Goal: Task Accomplishment & Management: Use online tool/utility

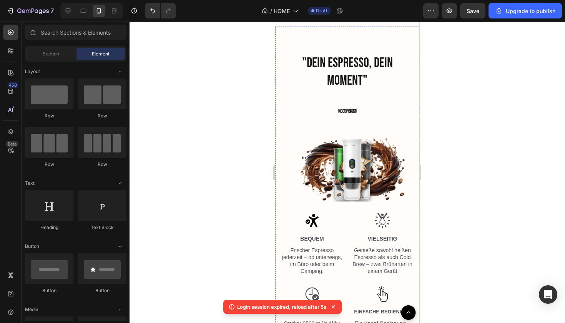
scroll to position [1117, 0]
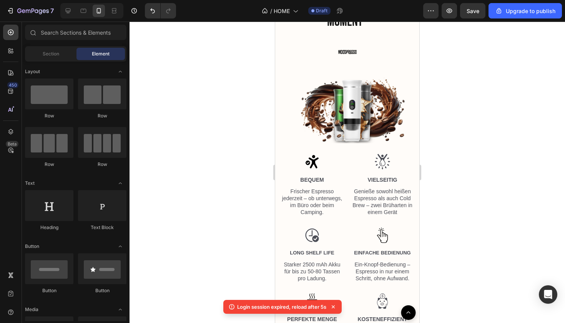
click at [444, 85] on div at bounding box center [348, 172] width 436 height 301
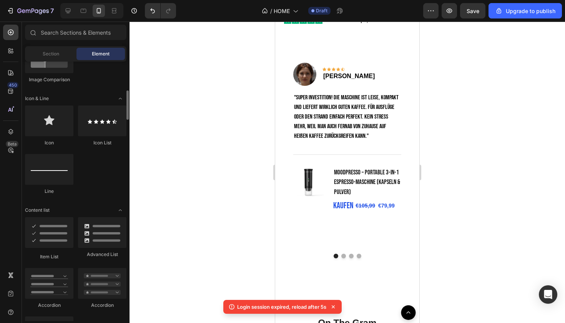
scroll to position [443, 0]
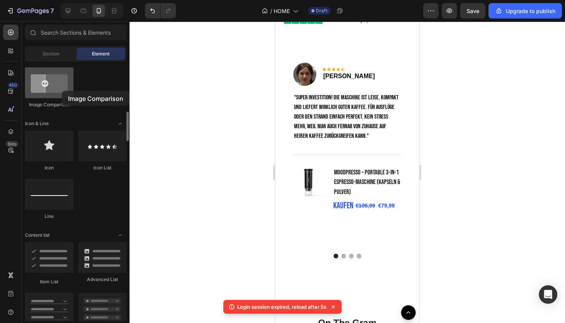
drag, startPoint x: 52, startPoint y: 97, endPoint x: 55, endPoint y: 92, distance: 6.7
click at [55, 92] on div at bounding box center [49, 82] width 48 height 31
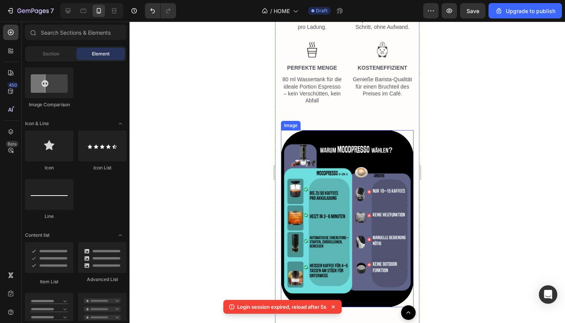
scroll to position [1319, 0]
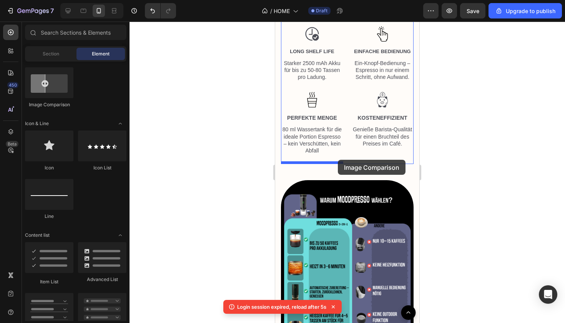
drag, startPoint x: 335, startPoint y: 115, endPoint x: 338, endPoint y: 160, distance: 45.5
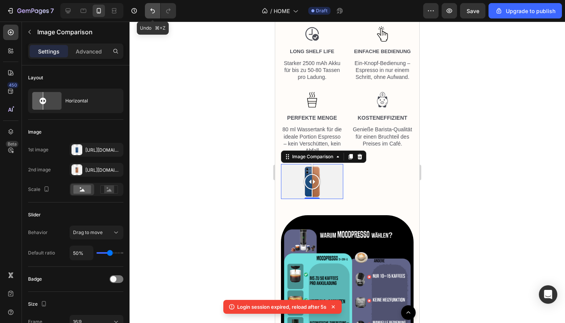
click at [152, 10] on icon "Undo/Redo" at bounding box center [152, 10] width 5 height 5
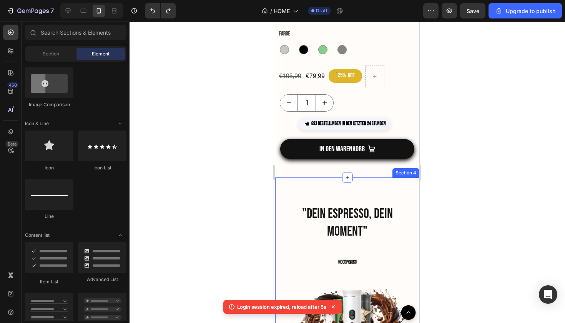
scroll to position [911, 0]
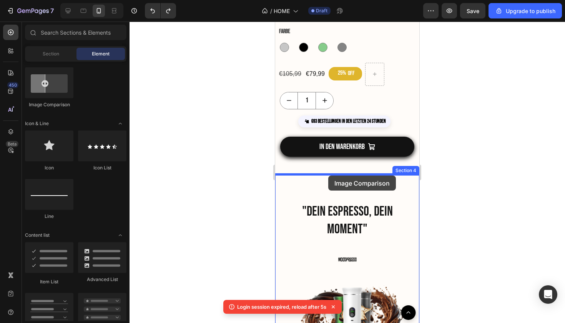
drag, startPoint x: 323, startPoint y: 113, endPoint x: 328, endPoint y: 175, distance: 62.2
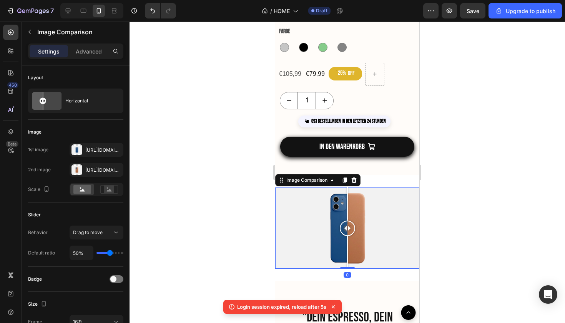
click at [436, 199] on div at bounding box center [348, 172] width 436 height 301
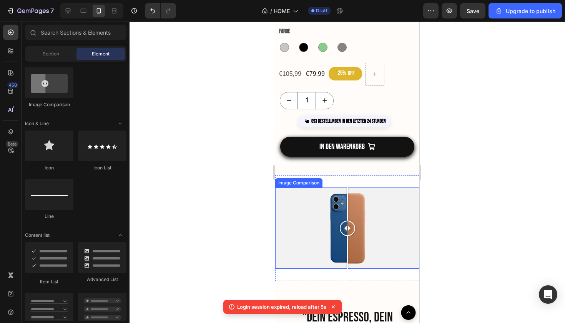
click at [327, 227] on div at bounding box center [347, 227] width 144 height 81
drag, startPoint x: 327, startPoint y: 232, endPoint x: 353, endPoint y: 245, distance: 29.3
click at [353, 245] on div at bounding box center [348, 227] width 15 height 81
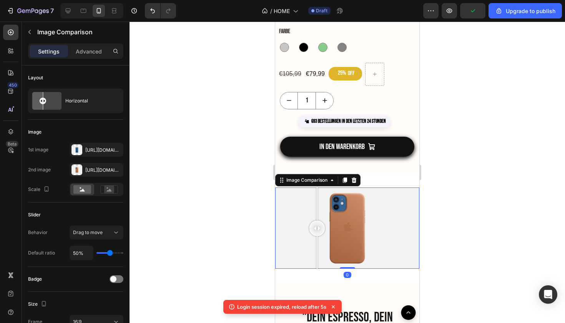
click at [317, 225] on div at bounding box center [347, 227] width 144 height 81
click at [116, 150] on icon "button" at bounding box center [115, 149] width 3 height 3
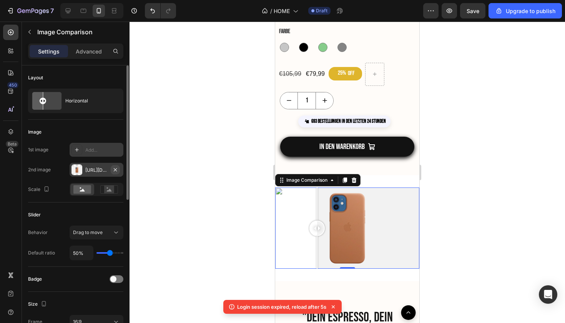
click at [118, 170] on icon "button" at bounding box center [115, 170] width 6 height 6
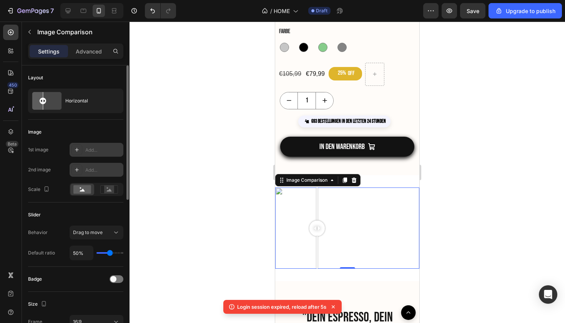
click at [80, 149] on icon at bounding box center [77, 150] width 6 height 6
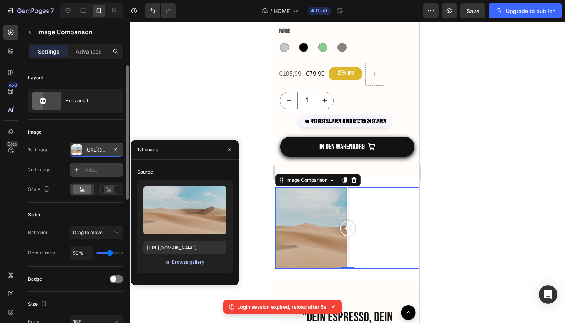
click at [173, 259] on div "Browse gallery" at bounding box center [188, 261] width 33 height 7
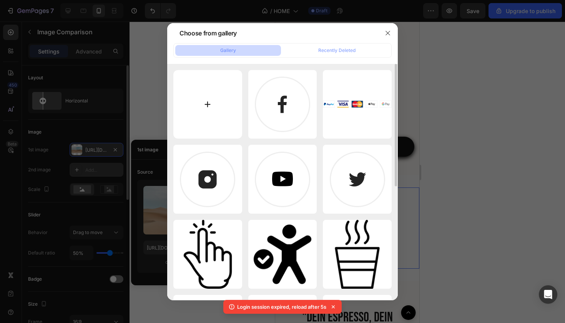
click at [210, 108] on input "file" at bounding box center [207, 104] width 69 height 69
click at [223, 116] on input "file" at bounding box center [207, 104] width 69 height 69
type input "C:\fakepath\Unbenannt-3-2.png"
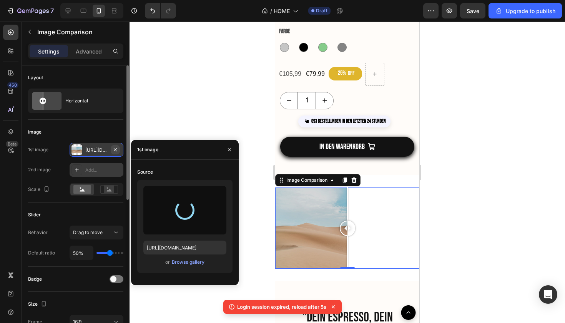
type input "[URL][DOMAIN_NAME]"
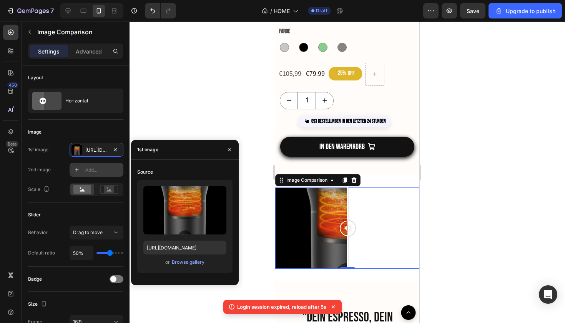
click at [79, 169] on icon at bounding box center [77, 170] width 6 height 6
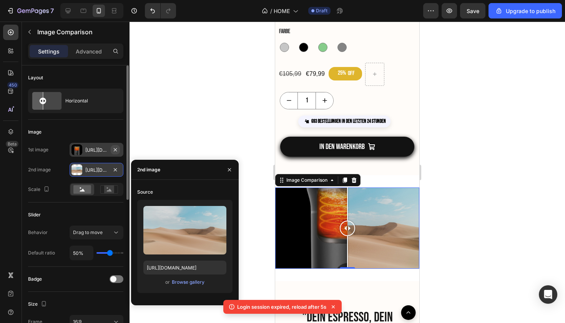
click at [117, 152] on icon "button" at bounding box center [115, 150] width 6 height 6
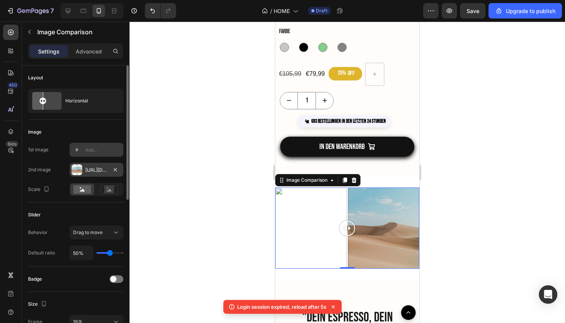
click at [80, 148] on icon at bounding box center [77, 150] width 6 height 6
type input "[URL][DOMAIN_NAME]"
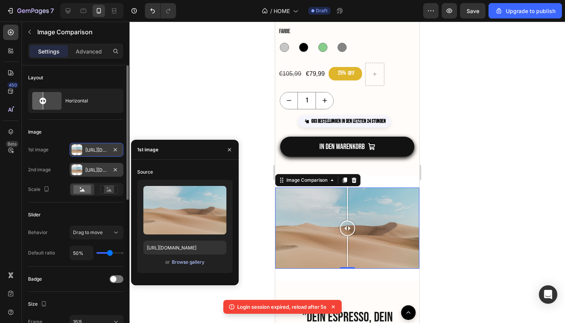
click at [177, 263] on div "Browse gallery" at bounding box center [188, 261] width 33 height 7
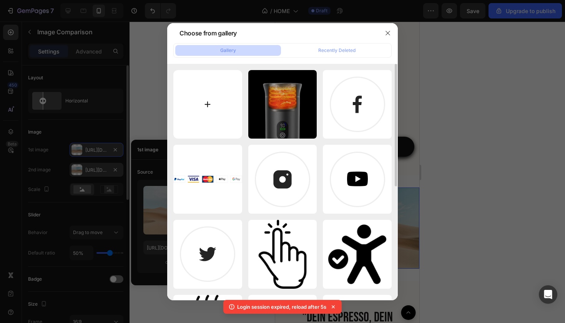
click at [205, 127] on input "file" at bounding box center [207, 104] width 69 height 69
type input "C:\fakepath\Unbenannt-2-9.png"
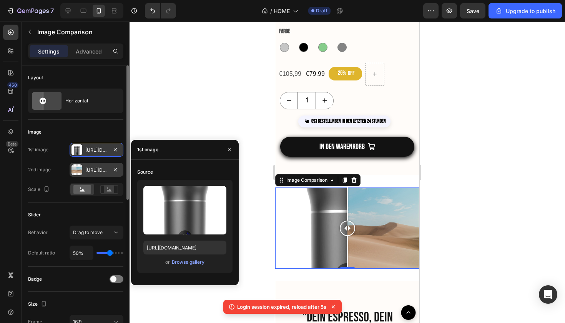
type input "[URL][DOMAIN_NAME]"
click at [103, 168] on div "[URL][DOMAIN_NAME]" at bounding box center [96, 170] width 22 height 7
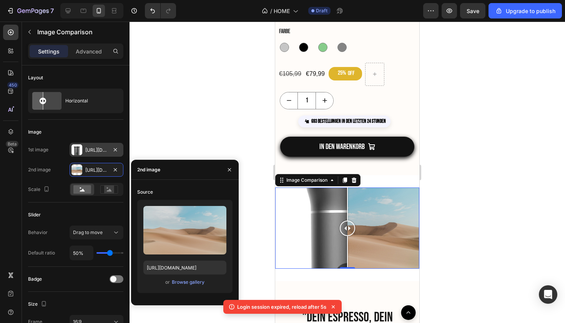
click at [182, 287] on div "Upload Image [URL][DOMAIN_NAME] or Browse gallery" at bounding box center [184, 246] width 95 height 93
click at [183, 284] on div "Browse gallery" at bounding box center [188, 281] width 33 height 7
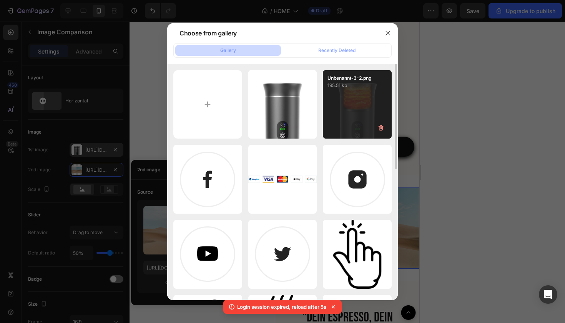
click at [333, 129] on div "Unbenannt-3-2.png 195.51 kb" at bounding box center [357, 104] width 69 height 69
type input "[URL][DOMAIN_NAME]"
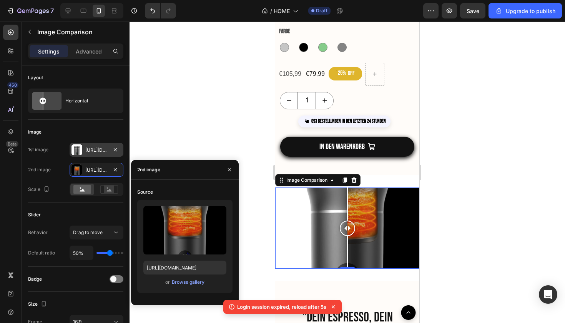
click at [464, 161] on div at bounding box center [348, 172] width 436 height 301
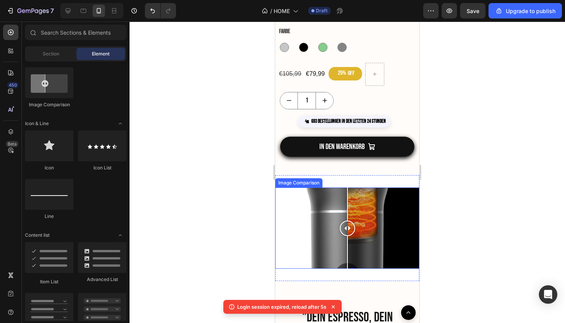
click at [322, 213] on div at bounding box center [347, 227] width 144 height 81
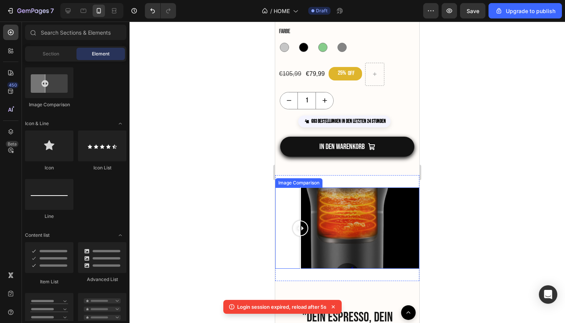
click at [301, 203] on div at bounding box center [347, 227] width 144 height 81
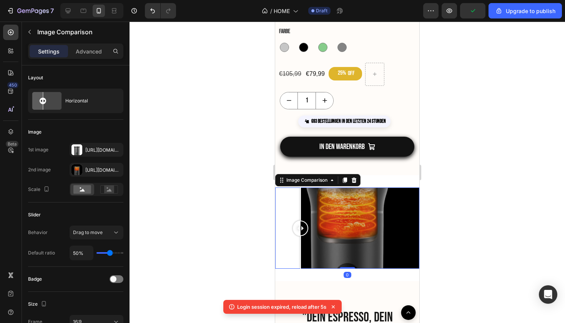
click at [327, 205] on div at bounding box center [347, 227] width 144 height 81
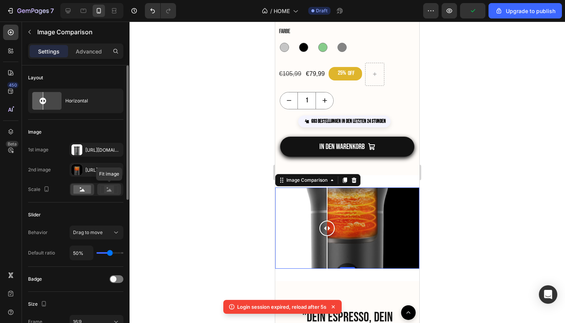
click at [110, 190] on icon at bounding box center [109, 189] width 5 height 3
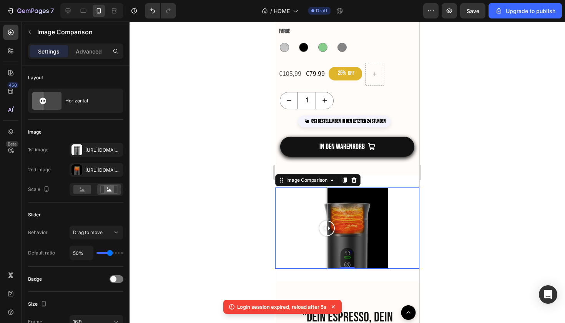
click at [477, 225] on div at bounding box center [348, 172] width 436 height 301
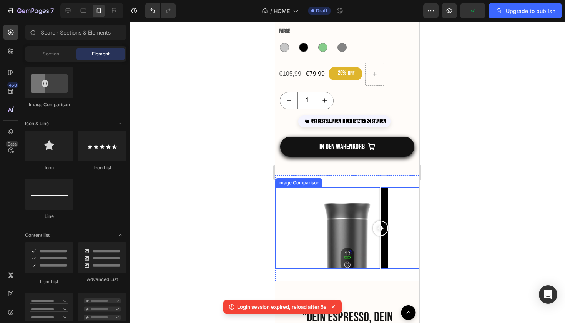
drag, startPoint x: 328, startPoint y: 229, endPoint x: 381, endPoint y: 250, distance: 57.1
click at [381, 251] on div at bounding box center [380, 227] width 15 height 81
click at [304, 220] on div at bounding box center [347, 227] width 144 height 81
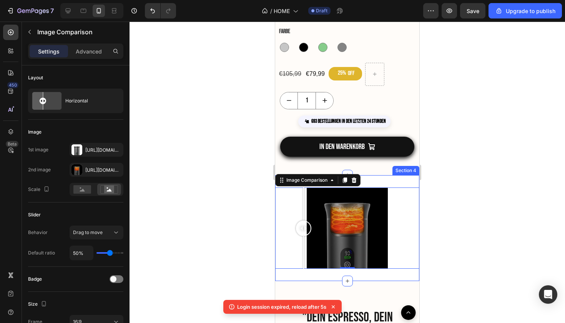
click at [398, 182] on div "Image Comparison 0 Section 4" at bounding box center [347, 228] width 144 height 106
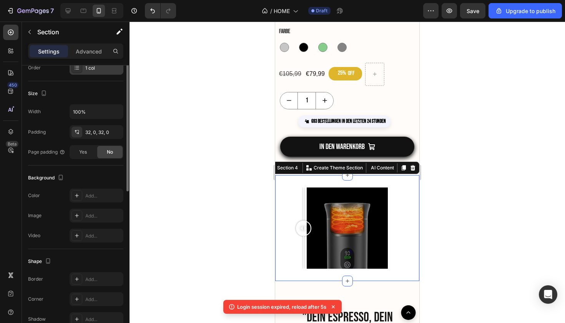
scroll to position [170, 0]
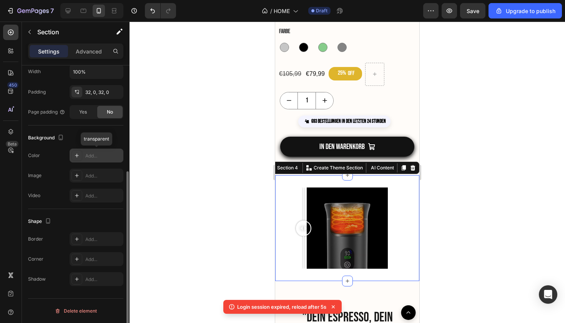
click at [80, 158] on div at bounding box center [77, 155] width 11 height 11
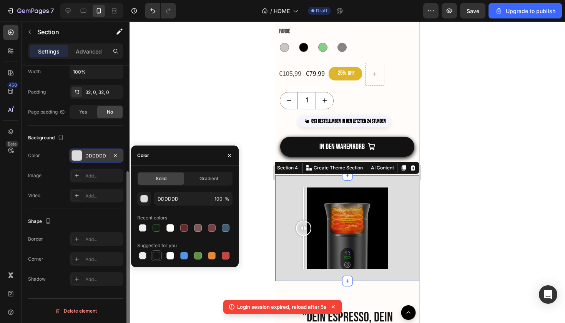
click at [159, 255] on div at bounding box center [157, 256] width 8 height 8
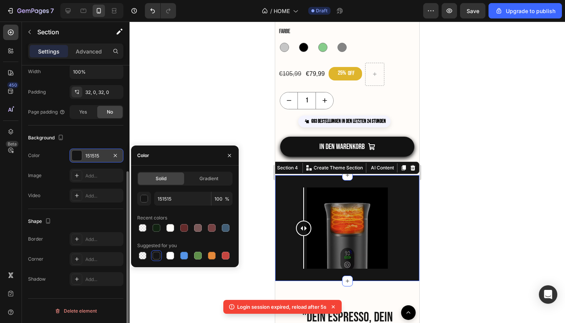
click at [203, 152] on div "Color" at bounding box center [185, 155] width 108 height 20
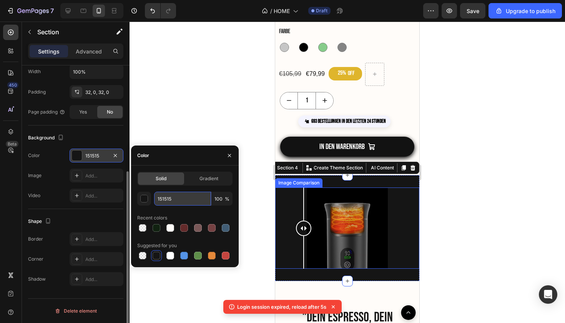
click at [170, 200] on input "151515" at bounding box center [182, 199] width 57 height 14
click at [151, 199] on div "151515 100 %" at bounding box center [184, 199] width 95 height 14
click at [148, 199] on button "button" at bounding box center [144, 199] width 14 height 14
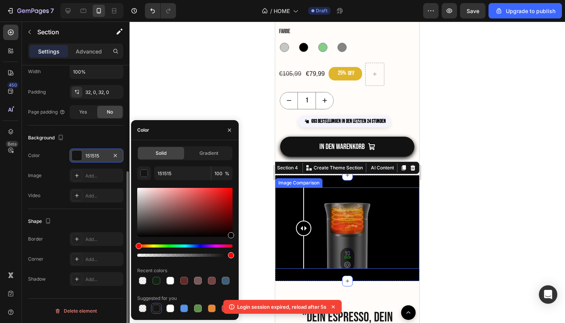
drag, startPoint x: 416, startPoint y: 258, endPoint x: 277, endPoint y: 258, distance: 138.5
type input "000000"
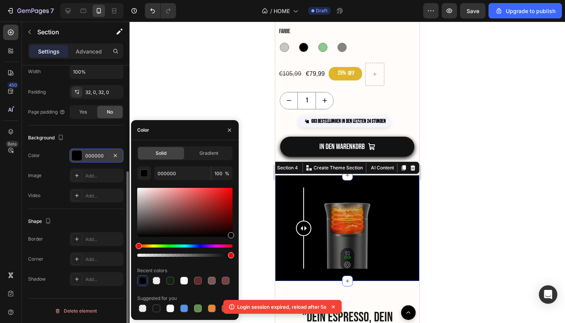
click at [228, 103] on div at bounding box center [348, 172] width 436 height 301
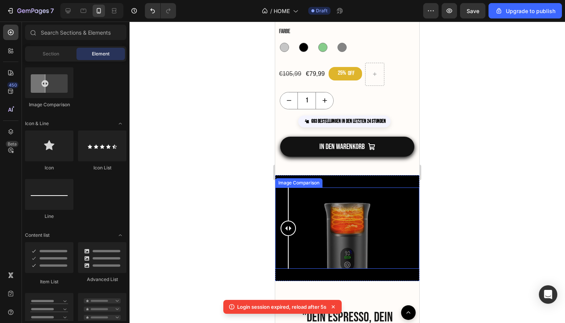
drag, startPoint x: 576, startPoint y: 252, endPoint x: 288, endPoint y: 243, distance: 287.8
click at [288, 243] on div at bounding box center [288, 227] width 15 height 81
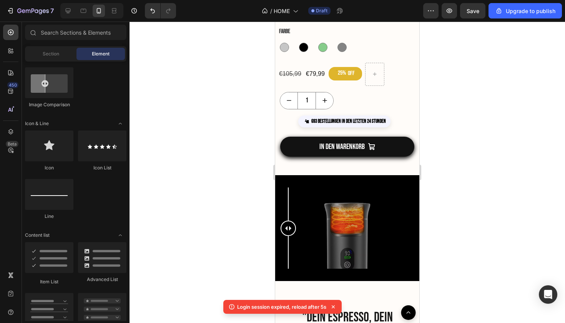
click at [478, 232] on div at bounding box center [348, 172] width 436 height 301
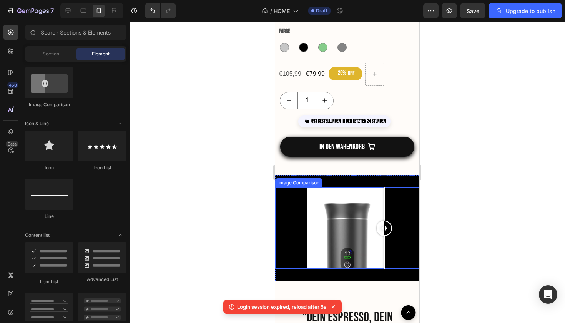
drag, startPoint x: 288, startPoint y: 233, endPoint x: 388, endPoint y: 253, distance: 101.6
click at [388, 253] on div at bounding box center [384, 227] width 15 height 81
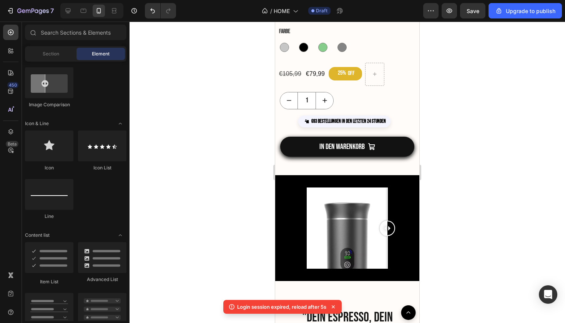
click at [56, 61] on div "Section Element" at bounding box center [76, 53] width 102 height 15
click at [57, 57] on span "Section" at bounding box center [51, 53] width 17 height 7
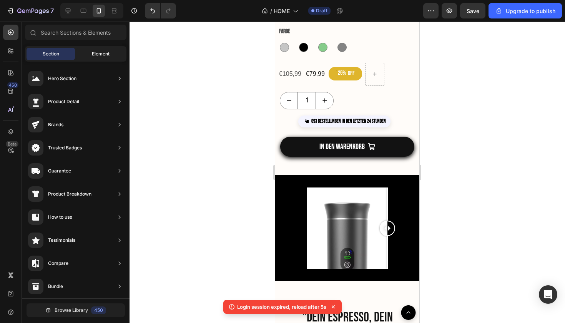
click at [101, 54] on span "Element" at bounding box center [101, 53] width 18 height 7
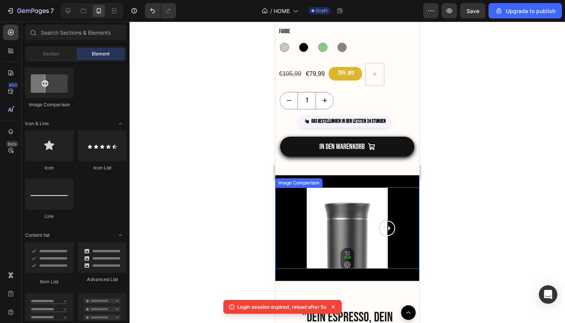
click at [408, 259] on div at bounding box center [347, 227] width 144 height 81
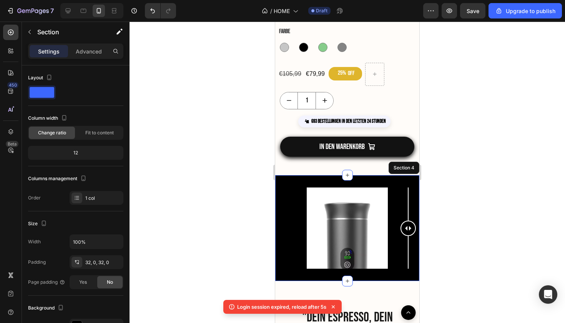
click at [408, 275] on div "Image Comparison Section 4" at bounding box center [347, 228] width 144 height 106
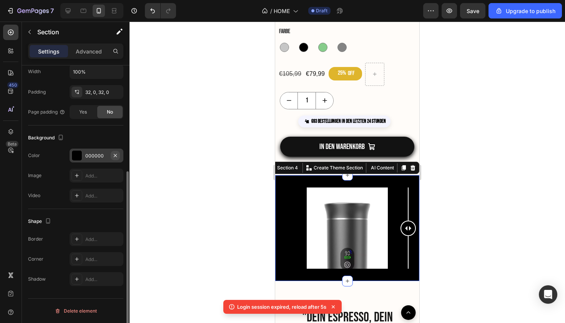
click at [114, 157] on icon "button" at bounding box center [115, 155] width 6 height 6
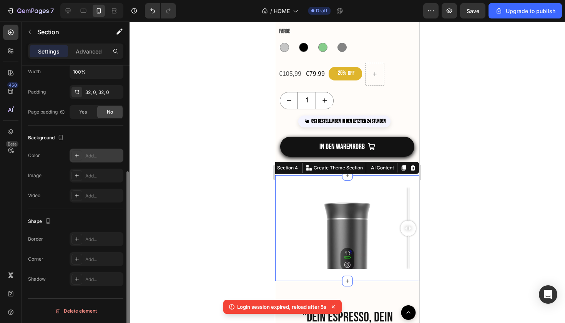
click at [169, 177] on div at bounding box center [348, 172] width 436 height 301
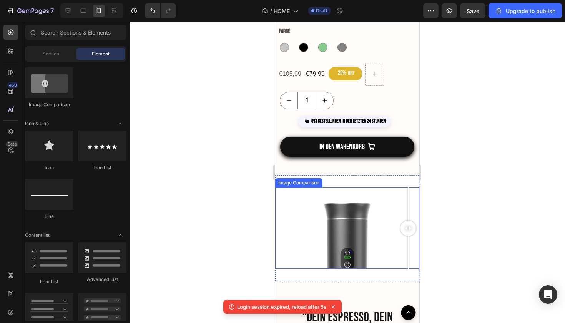
click at [378, 231] on div at bounding box center [347, 227] width 144 height 81
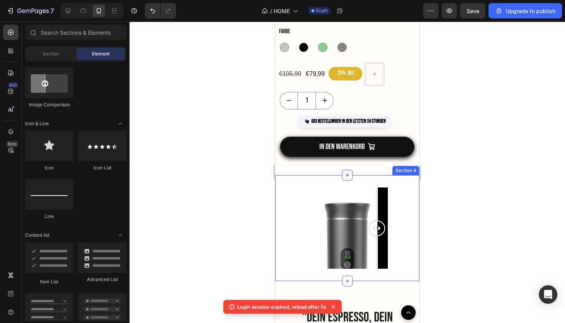
click at [391, 182] on div "Image Comparison Section 4" at bounding box center [347, 228] width 144 height 106
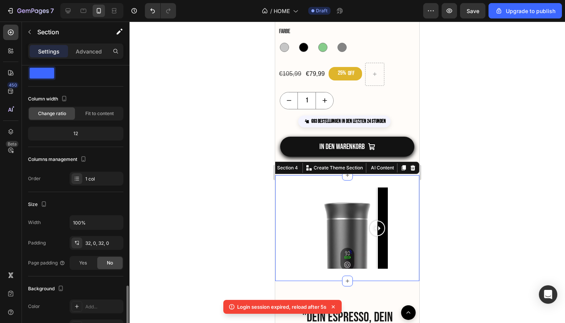
scroll to position [0, 0]
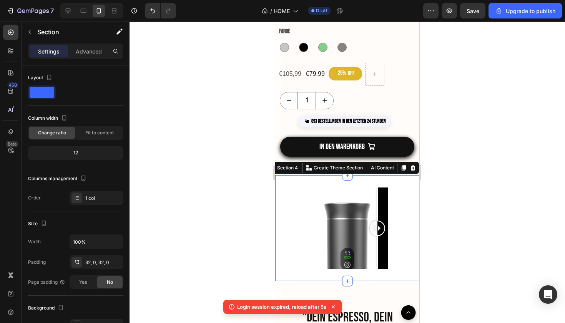
click at [289, 275] on div "Image Comparison Section 4 You can create reusable sections Create Theme Sectio…" at bounding box center [347, 228] width 144 height 106
click at [290, 203] on div at bounding box center [347, 227] width 144 height 81
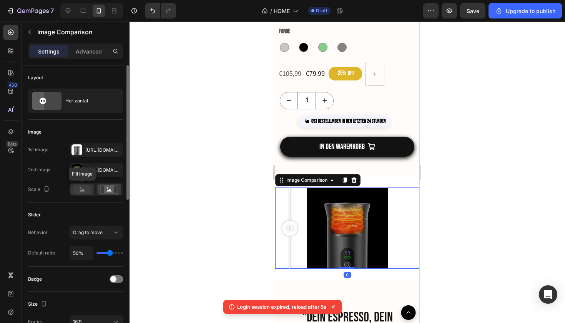
click at [89, 192] on rect at bounding box center [82, 189] width 18 height 8
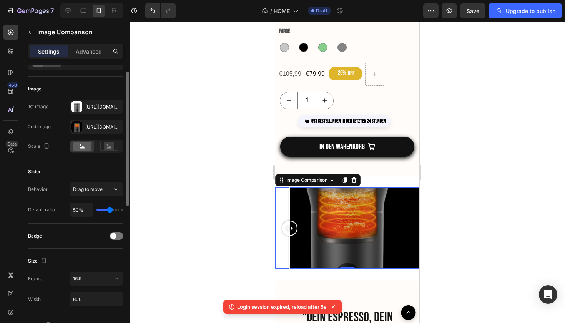
scroll to position [46, 0]
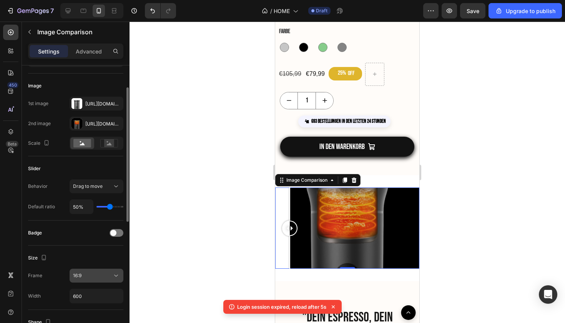
click at [112, 274] on icon at bounding box center [116, 276] width 8 height 8
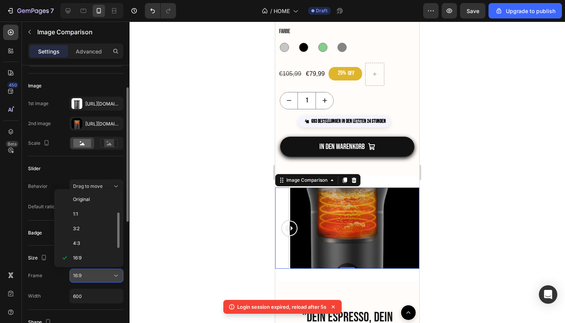
scroll to position [14, 0]
click at [98, 203] on p "1:1" at bounding box center [93, 200] width 41 height 7
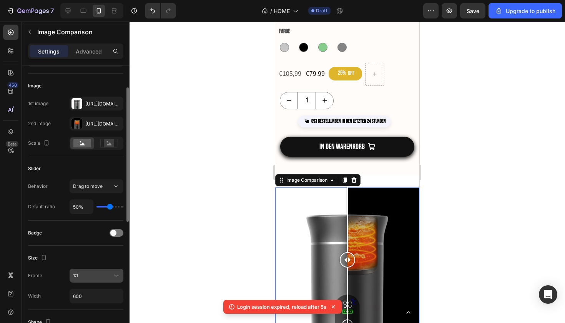
click at [113, 271] on button "1:1" at bounding box center [97, 275] width 54 height 14
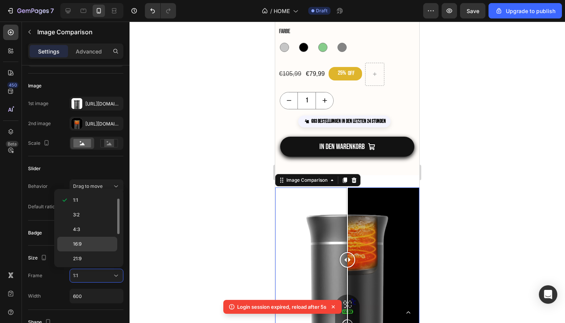
click at [99, 242] on p "16:9" at bounding box center [93, 243] width 41 height 7
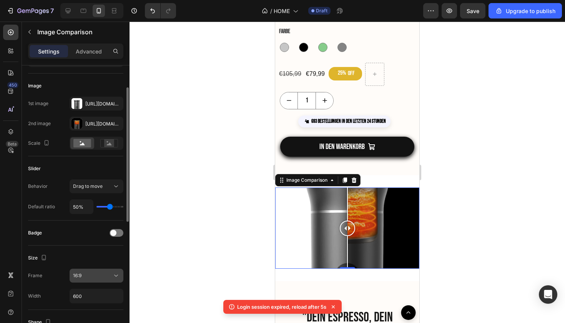
click at [105, 270] on button "16:9" at bounding box center [97, 275] width 54 height 14
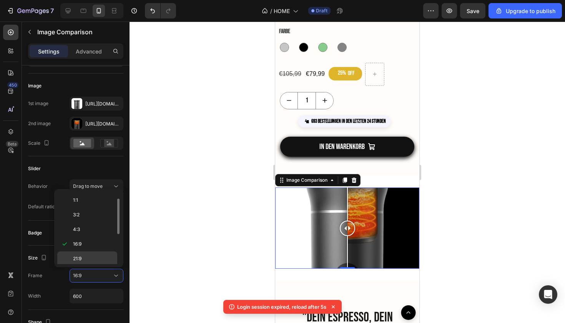
click at [95, 266] on div "21:9" at bounding box center [87, 273] width 60 height 15
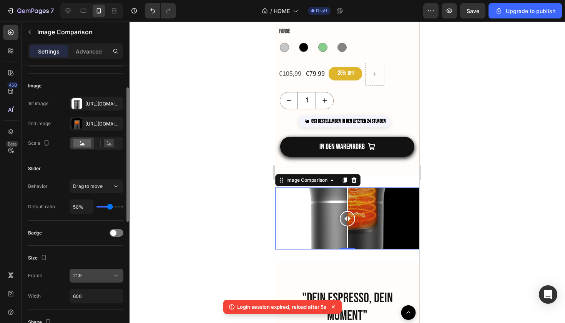
click at [100, 270] on button "21:9" at bounding box center [97, 275] width 54 height 14
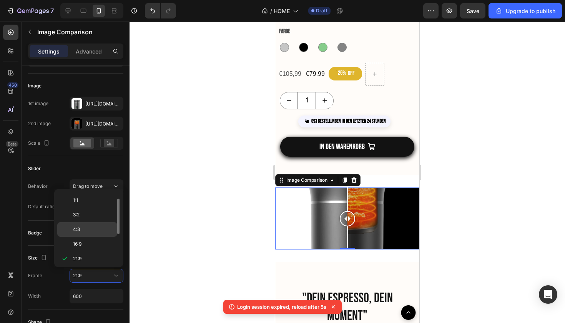
click at [96, 230] on p "4:3" at bounding box center [93, 229] width 41 height 7
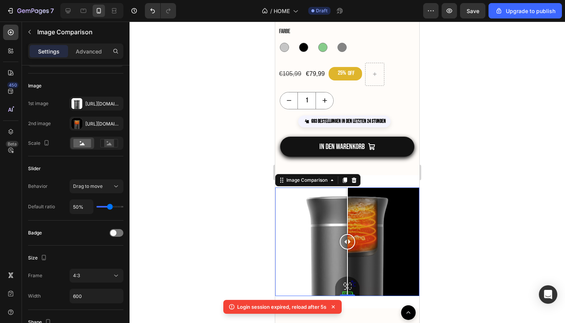
click at [214, 253] on div at bounding box center [348, 172] width 436 height 301
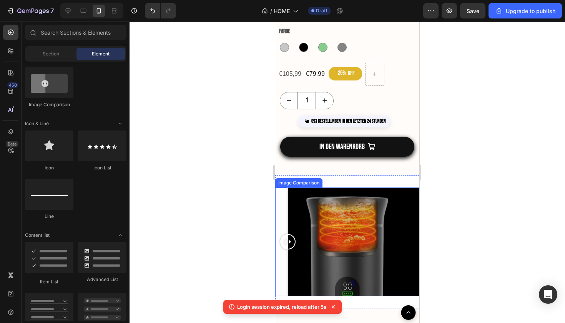
drag, startPoint x: 347, startPoint y: 240, endPoint x: 288, endPoint y: 252, distance: 60.5
click at [288, 252] on div at bounding box center [287, 241] width 15 height 108
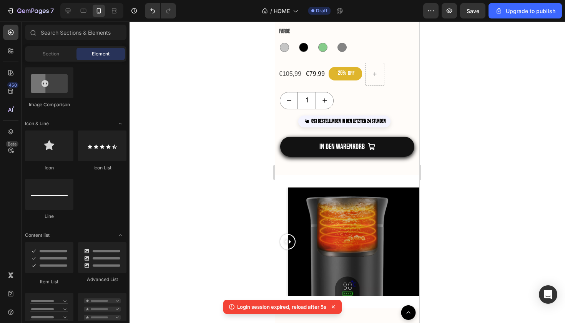
click at [484, 249] on div at bounding box center [348, 172] width 436 height 301
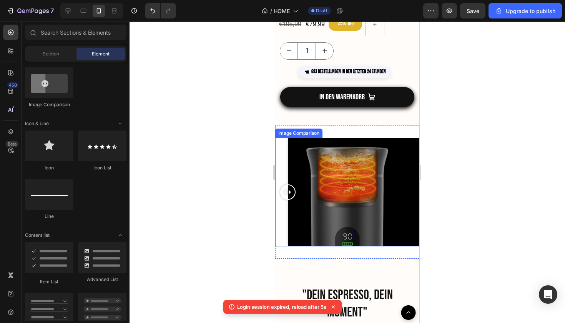
click at [380, 222] on div at bounding box center [347, 192] width 144 height 108
drag, startPoint x: 377, startPoint y: 193, endPoint x: 277, endPoint y: 193, distance: 100.0
click at [277, 193] on div at bounding box center [283, 191] width 15 height 15
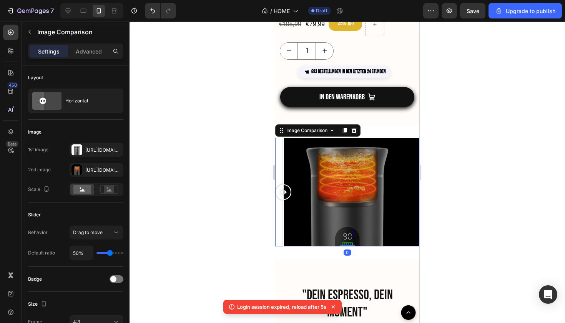
drag, startPoint x: 282, startPoint y: 194, endPoint x: 273, endPoint y: 194, distance: 8.1
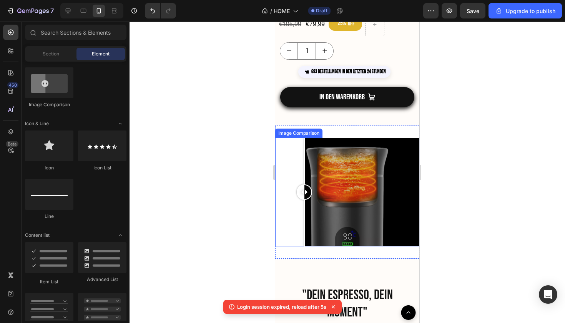
drag, startPoint x: 285, startPoint y: 190, endPoint x: 295, endPoint y: 210, distance: 22.9
click at [297, 210] on div at bounding box center [304, 192] width 15 height 108
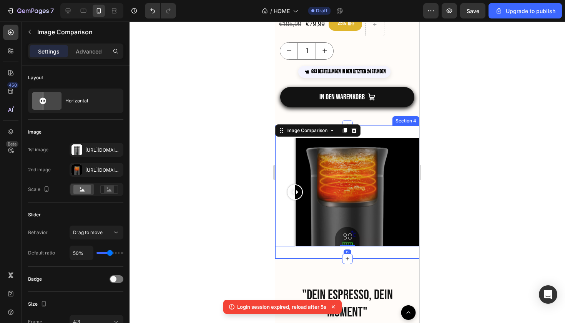
click at [295, 253] on div "Image Comparison 0 Section 4" at bounding box center [347, 191] width 144 height 133
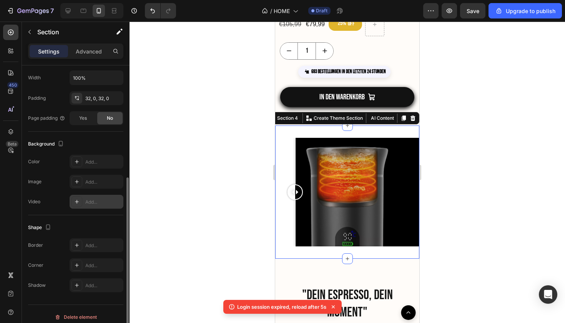
scroll to position [170, 0]
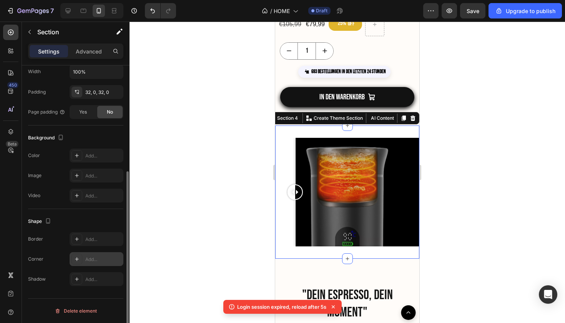
click at [80, 256] on div at bounding box center [77, 258] width 11 height 11
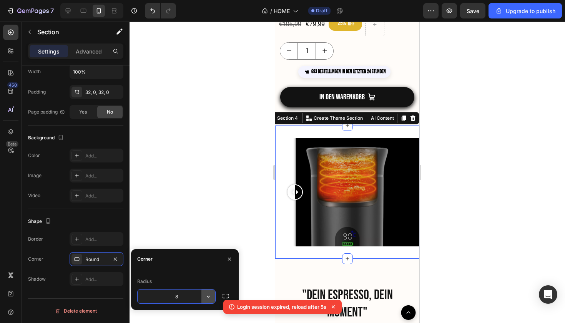
click at [209, 294] on icon "button" at bounding box center [209, 296] width 8 height 8
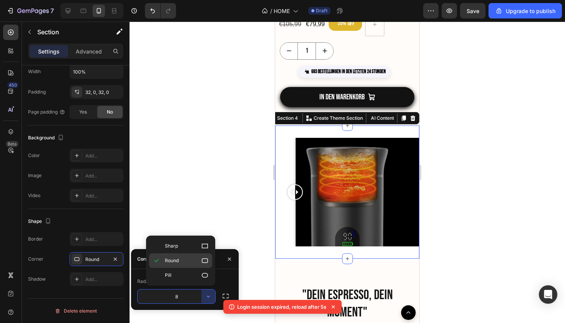
click at [195, 263] on p "Round" at bounding box center [187, 261] width 44 height 8
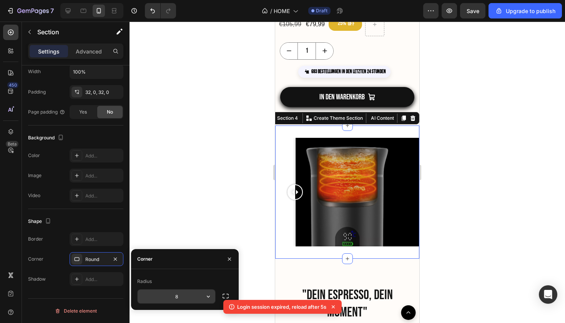
click at [183, 294] on input "8" at bounding box center [177, 296] width 78 height 14
type input "99"
click at [203, 233] on div at bounding box center [348, 172] width 436 height 301
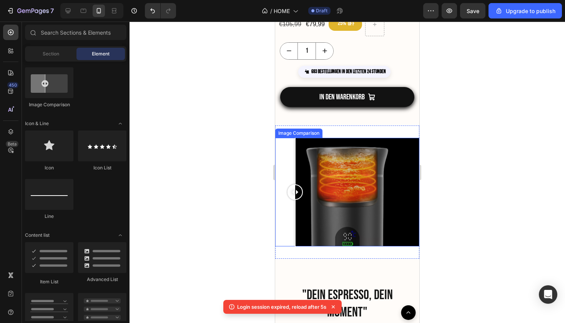
click at [326, 219] on div at bounding box center [347, 192] width 144 height 108
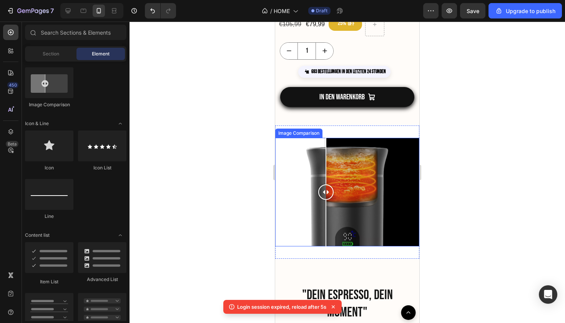
click at [294, 232] on div at bounding box center [347, 192] width 144 height 108
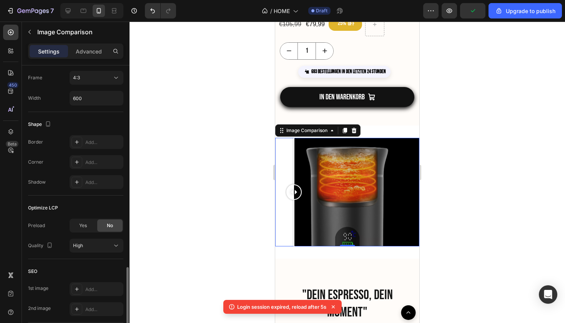
scroll to position [300, 0]
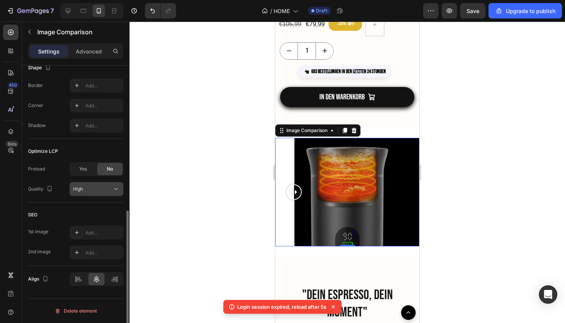
click at [95, 193] on div "High" at bounding box center [96, 189] width 47 height 8
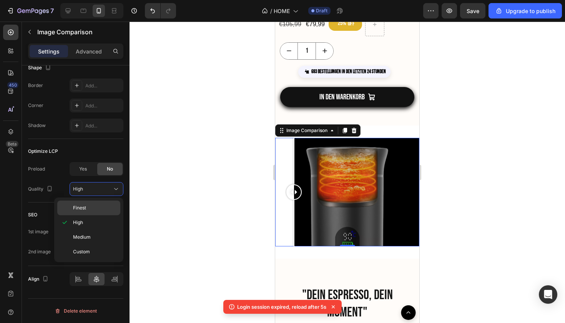
click at [92, 206] on p "Finest" at bounding box center [95, 207] width 44 height 7
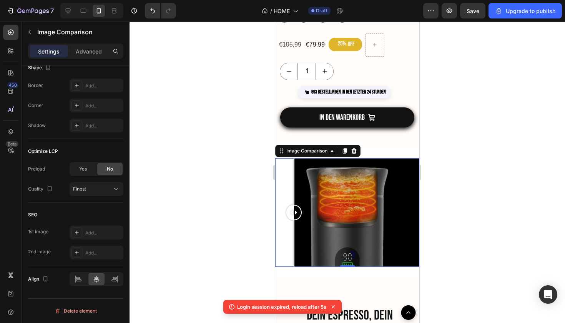
scroll to position [919, 0]
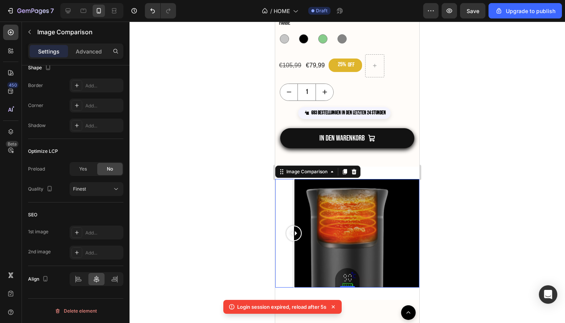
click at [407, 291] on section "Image Comparison 0 Section 4" at bounding box center [347, 233] width 144 height 133
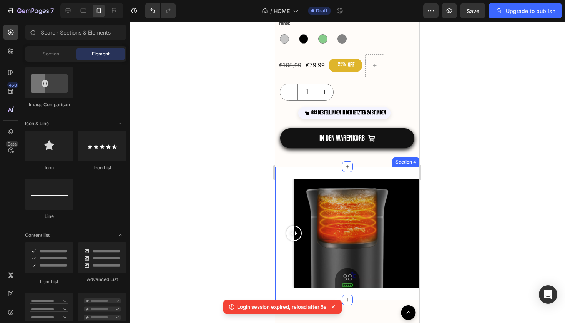
scroll to position [982, 0]
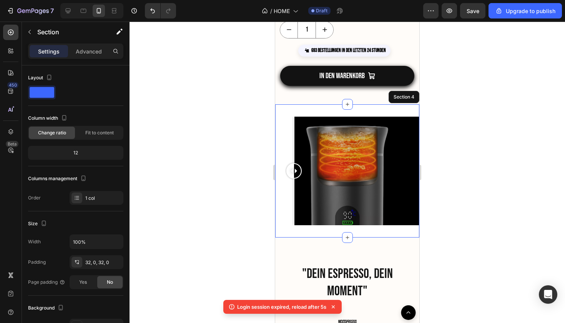
click at [375, 232] on div "Image Comparison Section 4" at bounding box center [347, 170] width 144 height 133
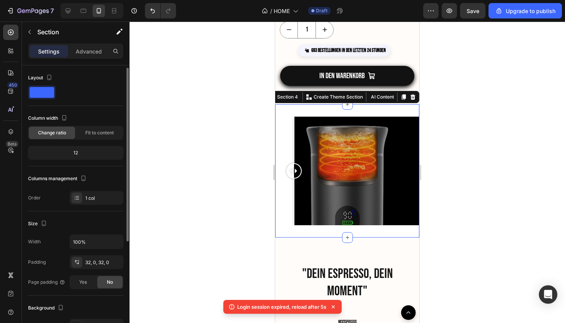
scroll to position [170, 0]
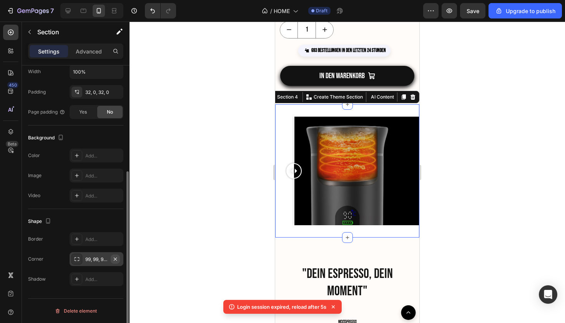
click at [117, 259] on icon "button" at bounding box center [115, 259] width 6 height 6
click at [82, 257] on div at bounding box center [77, 258] width 11 height 11
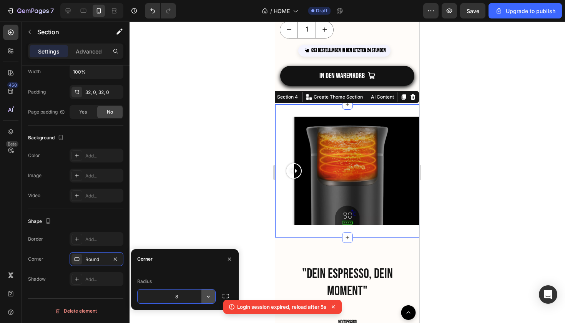
click at [208, 296] on icon "button" at bounding box center [209, 296] width 8 height 8
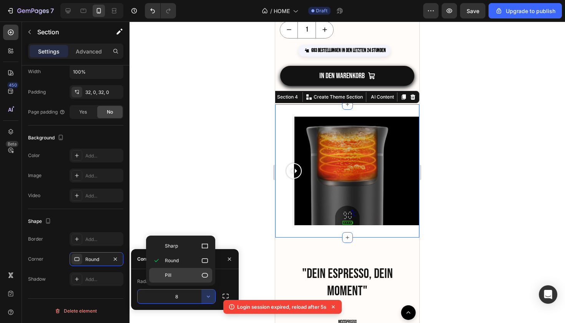
click at [191, 277] on p "Pill" at bounding box center [187, 275] width 44 height 8
type input "9999"
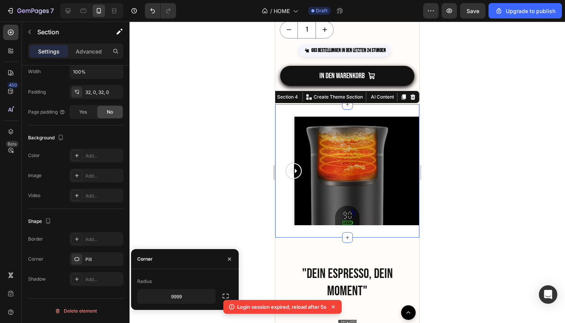
click at [201, 226] on div at bounding box center [348, 172] width 436 height 301
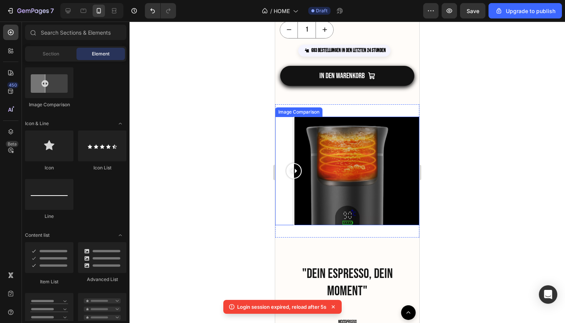
click at [296, 209] on div at bounding box center [294, 171] width 15 height 108
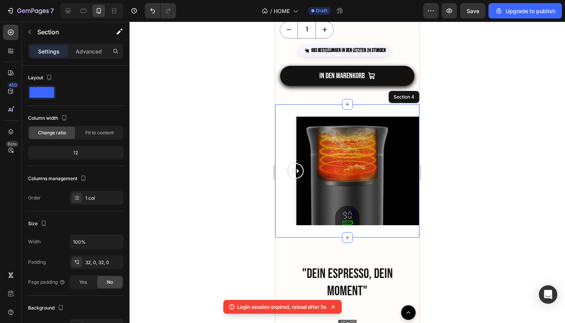
click at [350, 111] on div "Image Comparison Section 4" at bounding box center [347, 170] width 144 height 133
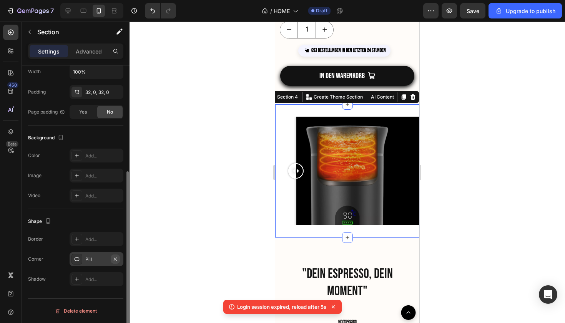
click at [115, 261] on icon "button" at bounding box center [115, 259] width 6 height 6
click at [77, 261] on icon at bounding box center [77, 259] width 6 height 6
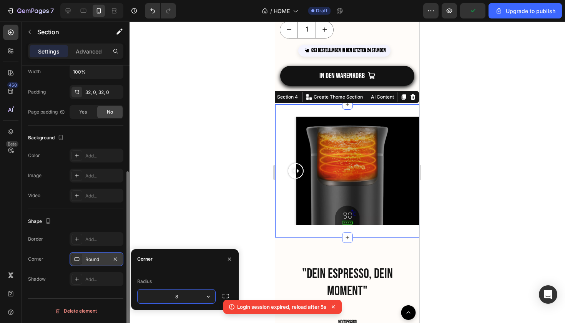
click at [152, 208] on div at bounding box center [348, 172] width 436 height 301
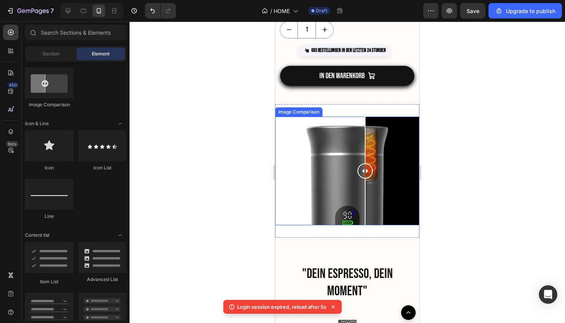
drag, startPoint x: 299, startPoint y: 167, endPoint x: 365, endPoint y: 171, distance: 66.7
click at [365, 171] on div at bounding box center [365, 170] width 15 height 15
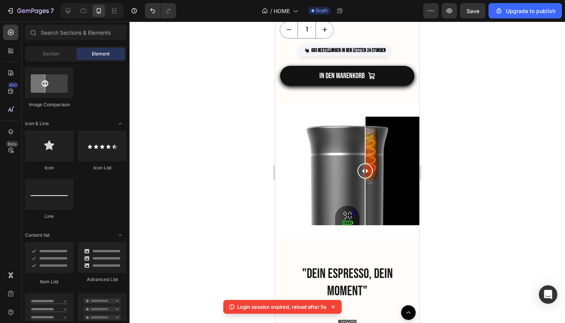
click at [453, 181] on div at bounding box center [348, 172] width 436 height 301
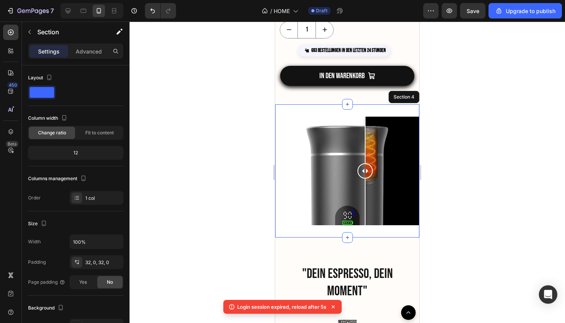
click at [405, 230] on div "Image Comparison Section 4" at bounding box center [347, 170] width 144 height 133
click at [424, 283] on div at bounding box center [348, 172] width 436 height 301
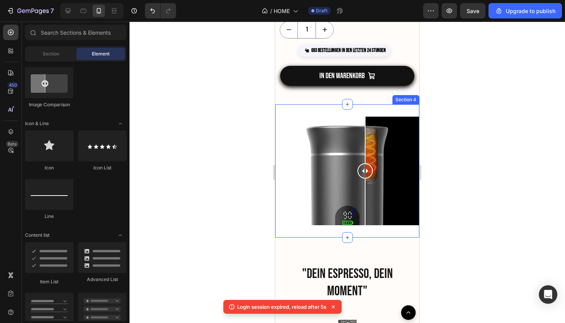
click at [367, 229] on div "Image Comparison Section 4" at bounding box center [347, 170] width 144 height 133
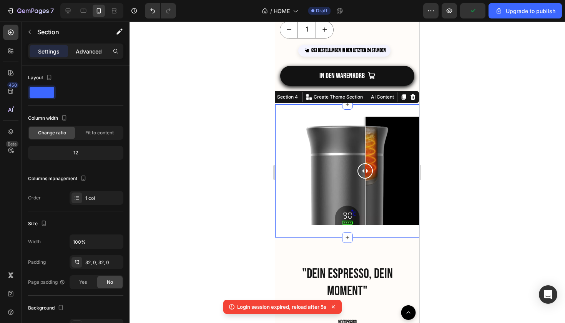
click at [86, 57] on div "Advanced" at bounding box center [89, 51] width 38 height 12
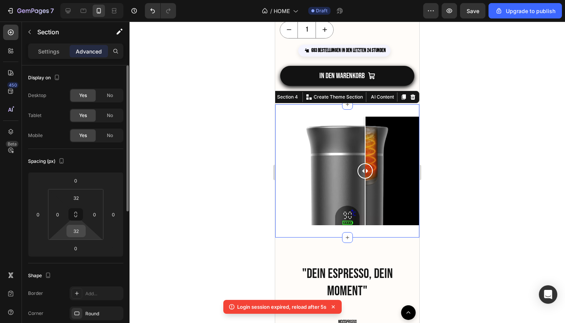
click at [79, 233] on input "32" at bounding box center [75, 231] width 15 height 12
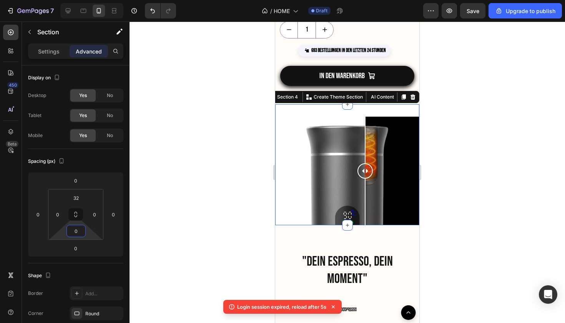
click at [173, 160] on div at bounding box center [348, 172] width 436 height 301
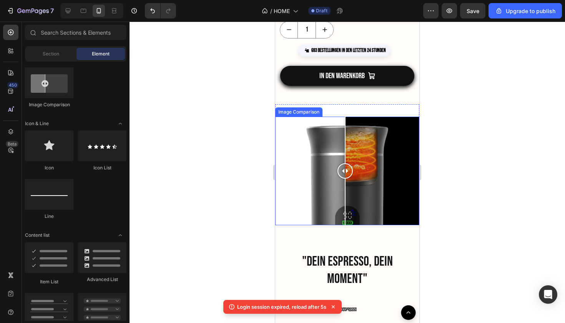
drag, startPoint x: 368, startPoint y: 173, endPoint x: 345, endPoint y: 176, distance: 23.3
click at [345, 176] on div at bounding box center [345, 170] width 15 height 15
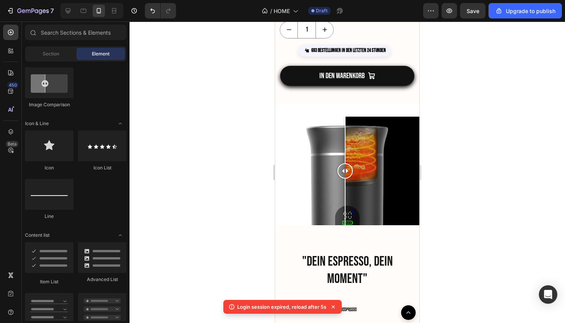
click at [443, 159] on div at bounding box center [348, 172] width 436 height 301
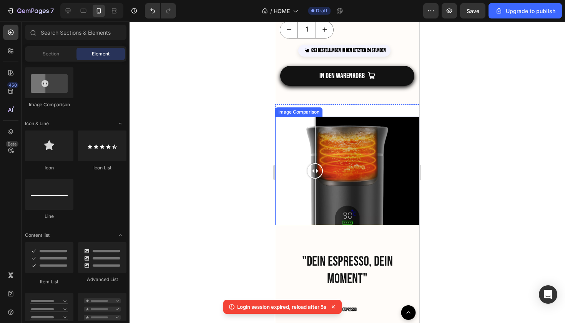
drag, startPoint x: 345, startPoint y: 171, endPoint x: 312, endPoint y: 167, distance: 32.9
click at [312, 167] on div at bounding box center [315, 170] width 15 height 15
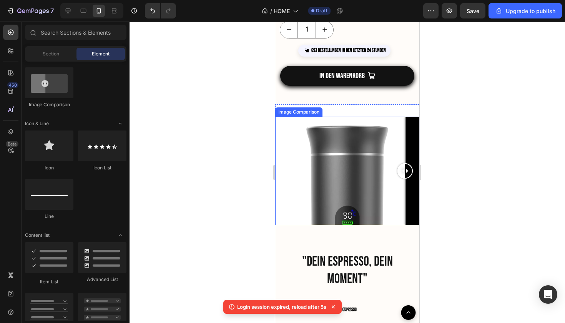
drag, startPoint x: 315, startPoint y: 169, endPoint x: 405, endPoint y: 186, distance: 91.9
click at [405, 186] on div at bounding box center [405, 171] width 15 height 108
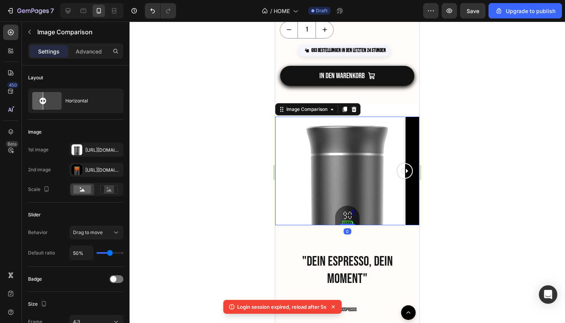
click at [467, 177] on div at bounding box center [348, 172] width 436 height 301
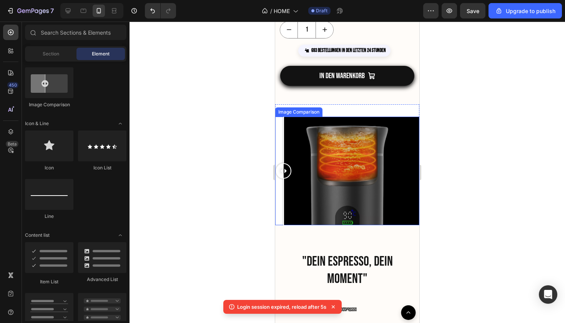
drag, startPoint x: 407, startPoint y: 173, endPoint x: 275, endPoint y: 178, distance: 131.7
click at [275, 178] on div at bounding box center [347, 171] width 144 height 108
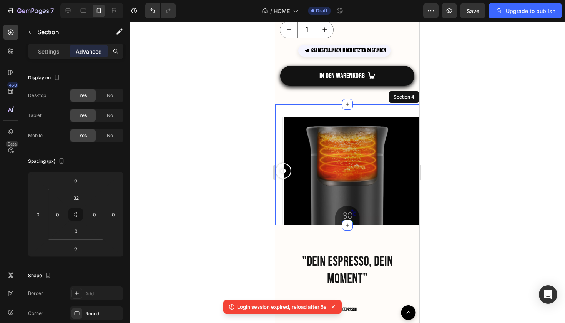
click at [382, 104] on div "Image Comparison Section 4" at bounding box center [347, 164] width 144 height 120
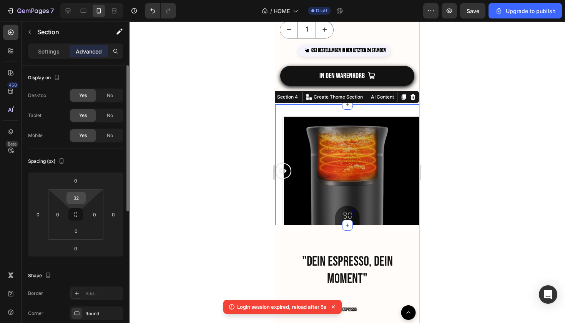
click at [73, 196] on input "32" at bounding box center [75, 198] width 15 height 12
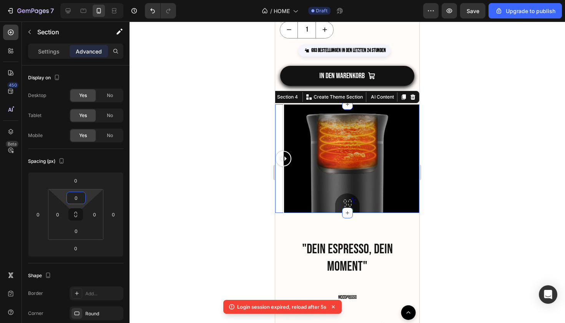
click at [518, 208] on div at bounding box center [348, 172] width 436 height 301
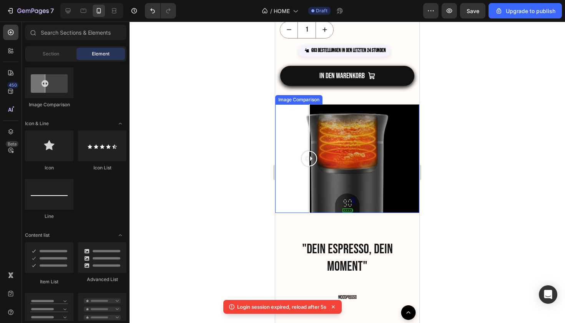
drag, startPoint x: 282, startPoint y: 161, endPoint x: 331, endPoint y: 164, distance: 48.5
click at [317, 164] on div at bounding box center [309, 158] width 15 height 15
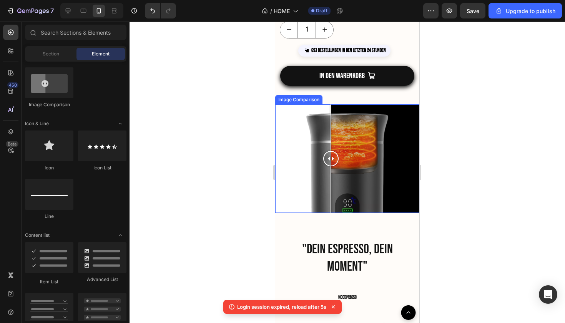
click at [389, 196] on div at bounding box center [347, 158] width 144 height 108
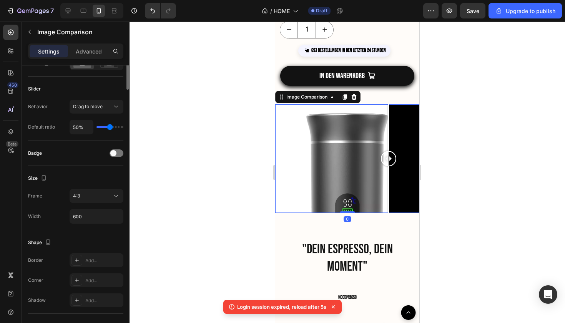
scroll to position [142, 0]
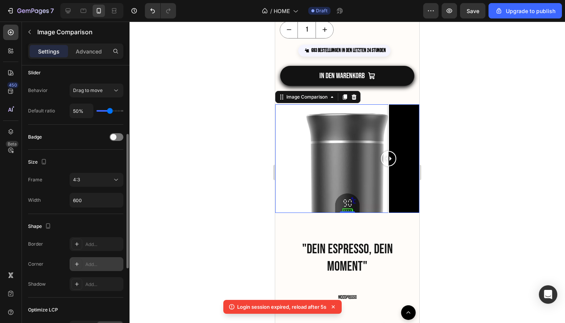
click at [76, 269] on div at bounding box center [77, 263] width 11 height 11
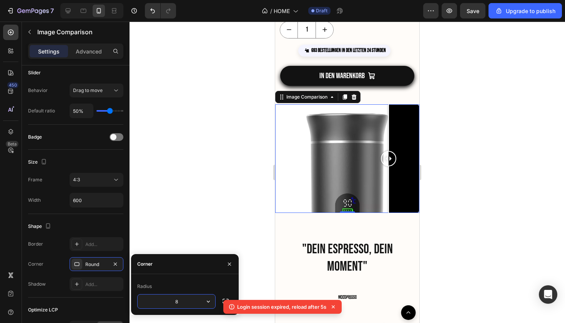
click at [199, 302] on input "8" at bounding box center [177, 301] width 78 height 14
type input "99"
click at [213, 210] on div at bounding box center [348, 172] width 436 height 301
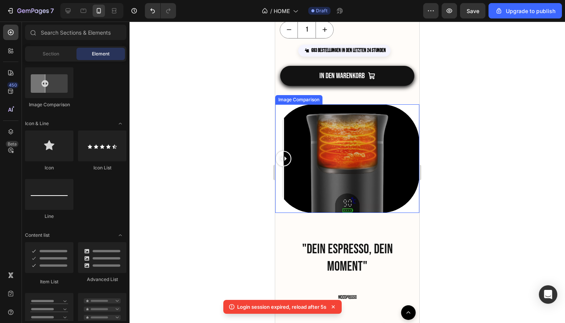
drag, startPoint x: 391, startPoint y: 160, endPoint x: 277, endPoint y: 166, distance: 114.0
click at [277, 166] on div at bounding box center [283, 158] width 15 height 108
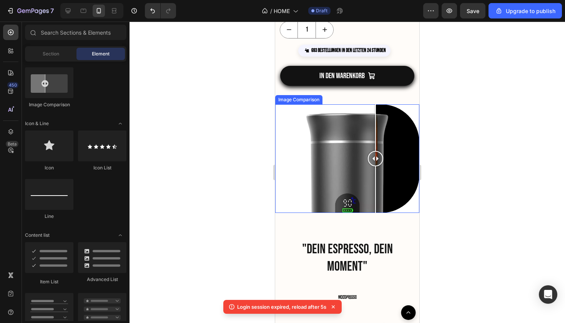
drag, startPoint x: 287, startPoint y: 158, endPoint x: 383, endPoint y: 178, distance: 98.4
click at [383, 178] on div at bounding box center [375, 158] width 15 height 108
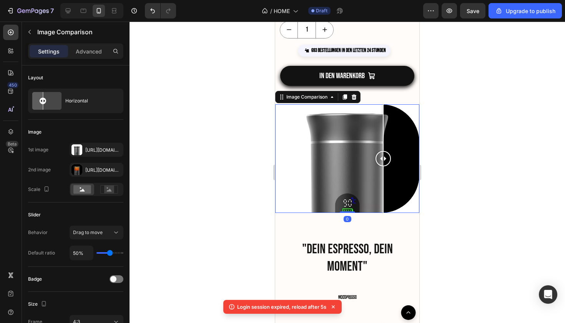
click at [334, 168] on div at bounding box center [347, 158] width 144 height 108
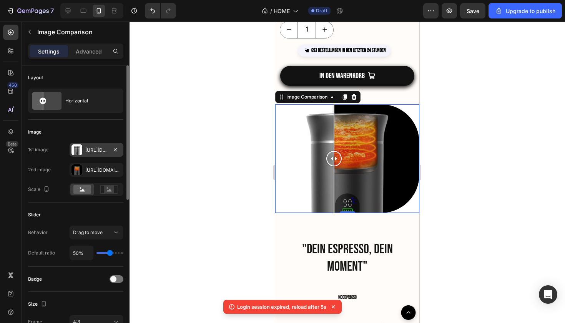
click at [86, 147] on div "[URL][DOMAIN_NAME]" at bounding box center [96, 150] width 22 height 7
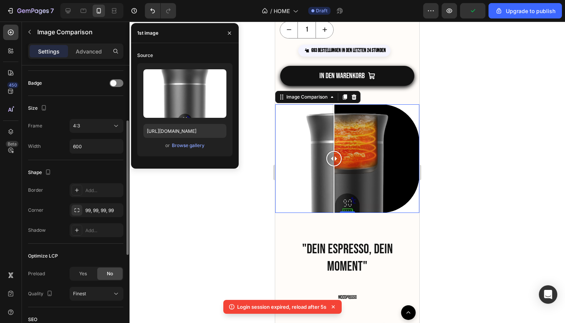
scroll to position [202, 0]
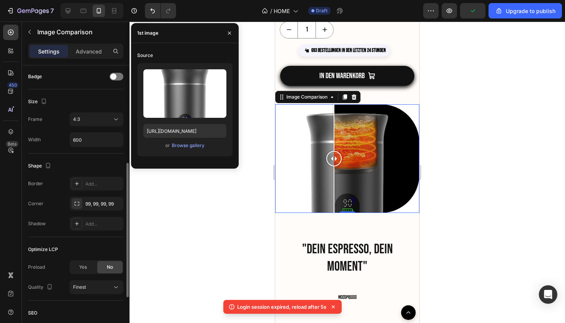
click at [173, 232] on div at bounding box center [348, 172] width 436 height 301
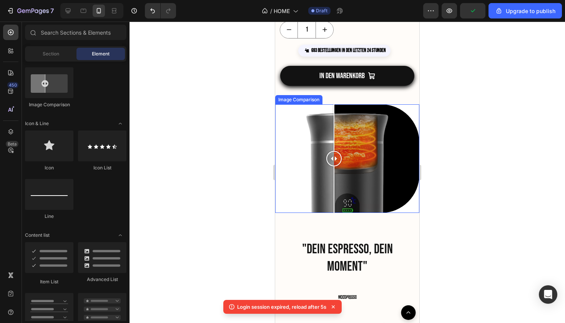
click at [316, 158] on div at bounding box center [347, 158] width 144 height 108
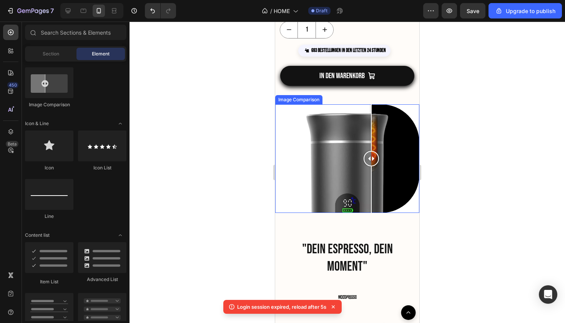
drag, startPoint x: 319, startPoint y: 158, endPoint x: 372, endPoint y: 163, distance: 52.5
click at [372, 163] on div at bounding box center [371, 158] width 15 height 15
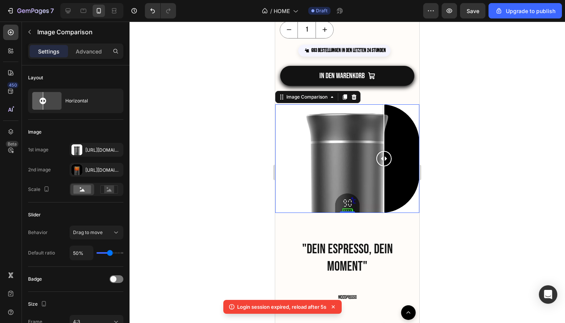
drag, startPoint x: 372, startPoint y: 163, endPoint x: 385, endPoint y: 164, distance: 13.5
click at [385, 164] on div at bounding box center [384, 158] width 15 height 15
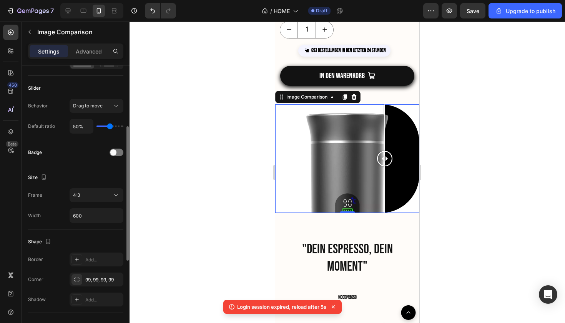
scroll to position [148, 0]
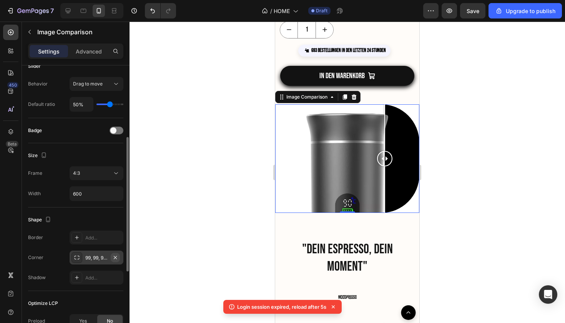
click at [113, 257] on icon "button" at bounding box center [115, 257] width 6 height 6
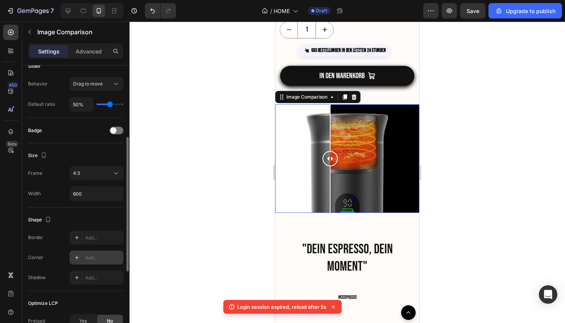
click at [330, 164] on div at bounding box center [347, 158] width 144 height 108
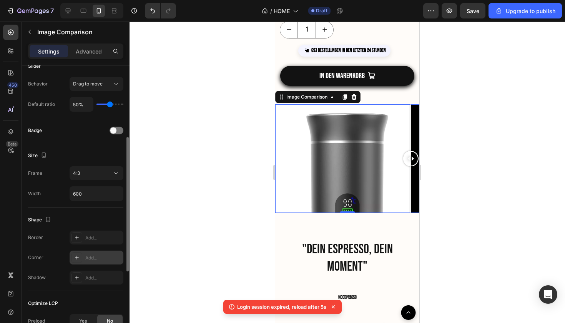
drag, startPoint x: 330, startPoint y: 162, endPoint x: 420, endPoint y: 167, distance: 90.2
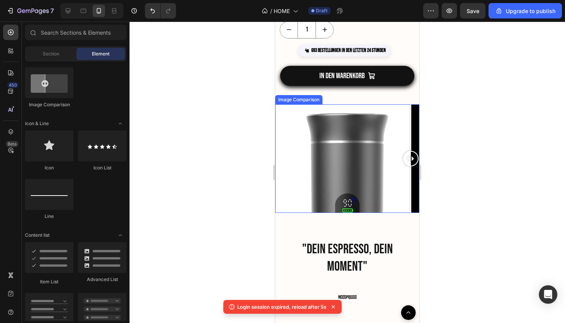
click at [318, 172] on div at bounding box center [347, 158] width 144 height 108
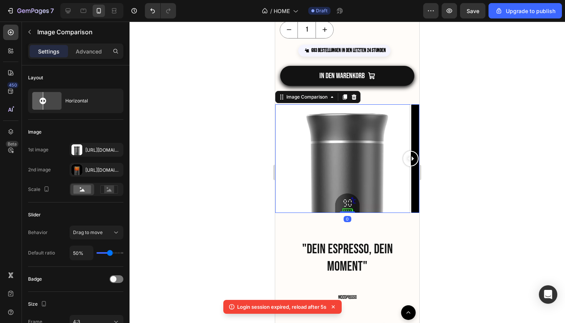
drag, startPoint x: 322, startPoint y: 161, endPoint x: 415, endPoint y: 163, distance: 93.1
click at [415, 163] on div at bounding box center [410, 158] width 15 height 15
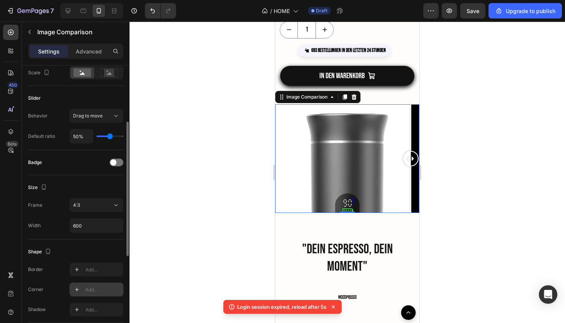
click at [75, 288] on icon at bounding box center [77, 289] width 6 height 6
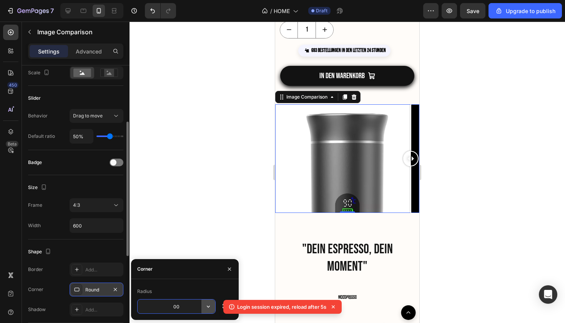
type input "0"
type input "9"
click at [206, 191] on div at bounding box center [348, 172] width 436 height 301
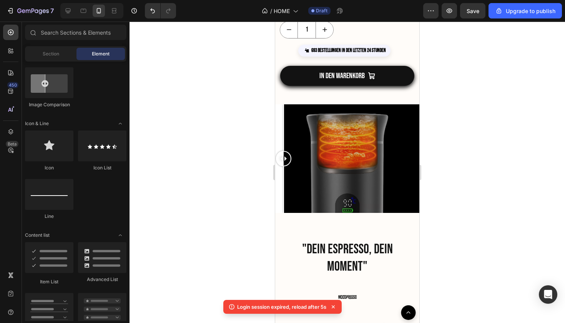
drag, startPoint x: 412, startPoint y: 162, endPoint x: 273, endPoint y: 216, distance: 149.8
click at [549, 153] on div at bounding box center [348, 172] width 436 height 301
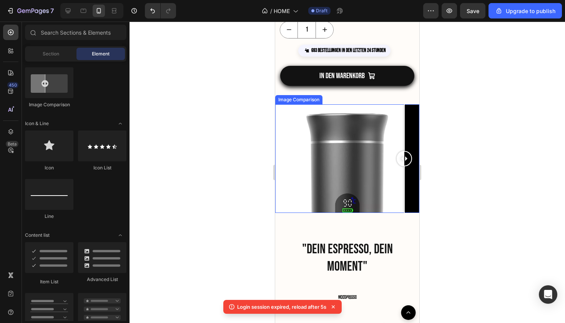
click at [405, 132] on div at bounding box center [347, 158] width 144 height 108
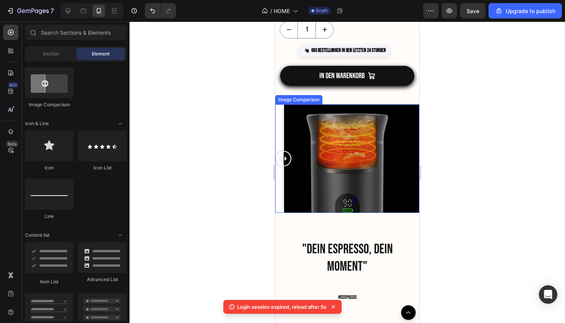
drag, startPoint x: 402, startPoint y: 151, endPoint x: 277, endPoint y: 172, distance: 127.2
click at [277, 172] on div at bounding box center [283, 158] width 15 height 108
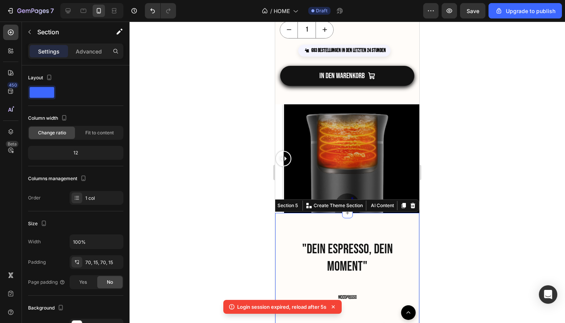
click at [381, 183] on div at bounding box center [347, 158] width 144 height 108
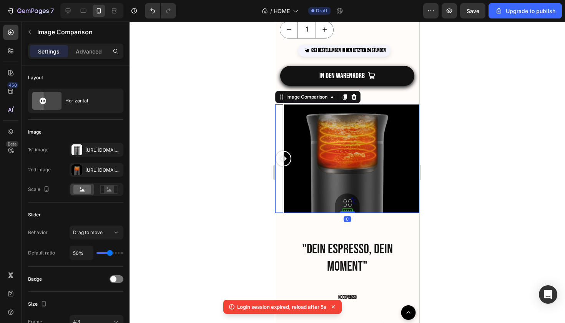
click at [280, 145] on div at bounding box center [347, 158] width 144 height 108
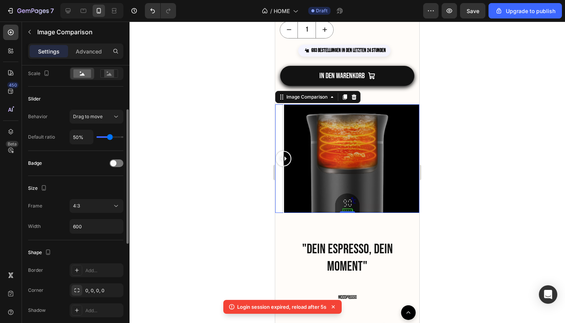
scroll to position [122, 0]
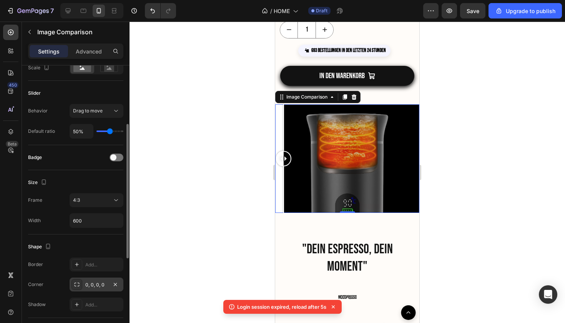
click at [102, 283] on div "0, 0, 0, 0" at bounding box center [96, 284] width 22 height 7
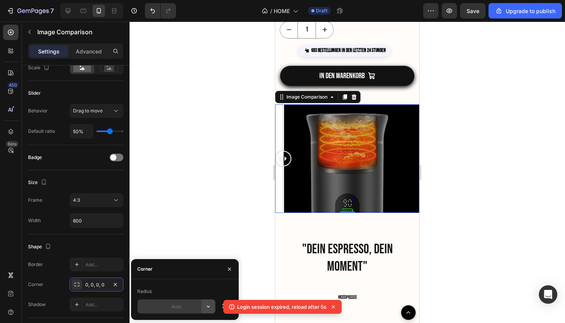
click at [205, 306] on icon "button" at bounding box center [209, 306] width 8 height 8
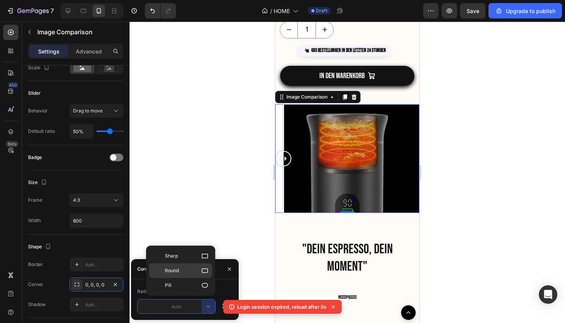
click at [184, 271] on p "Round" at bounding box center [187, 271] width 44 height 8
type input "8"
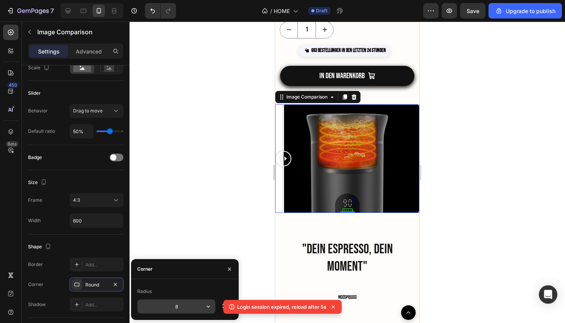
click at [193, 307] on input "8" at bounding box center [177, 306] width 78 height 14
type input "90"
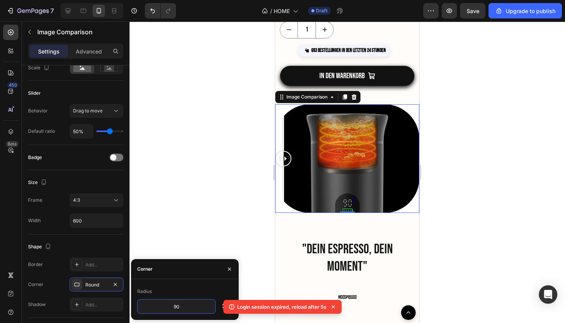
click at [207, 226] on div at bounding box center [348, 172] width 436 height 301
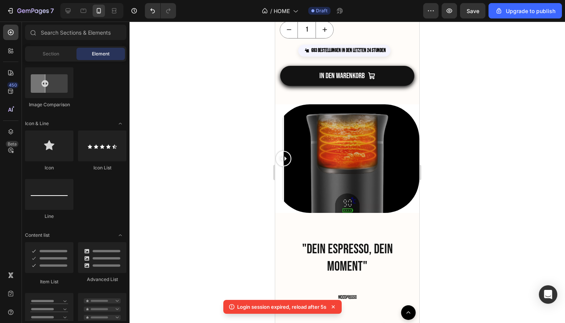
drag, startPoint x: 283, startPoint y: 160, endPoint x: 265, endPoint y: 185, distance: 30.0
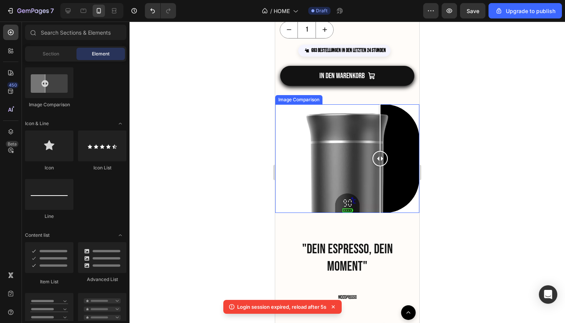
drag, startPoint x: 287, startPoint y: 162, endPoint x: 383, endPoint y: 168, distance: 96.3
click at [384, 168] on div at bounding box center [380, 158] width 15 height 108
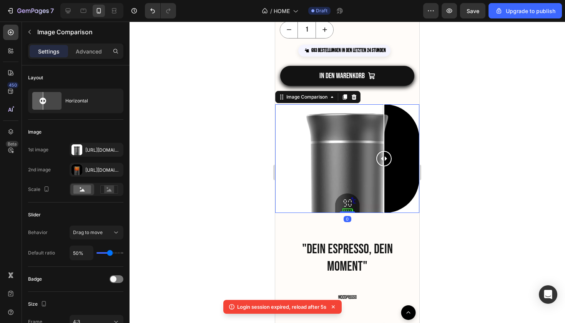
click at [290, 195] on div at bounding box center [347, 158] width 144 height 108
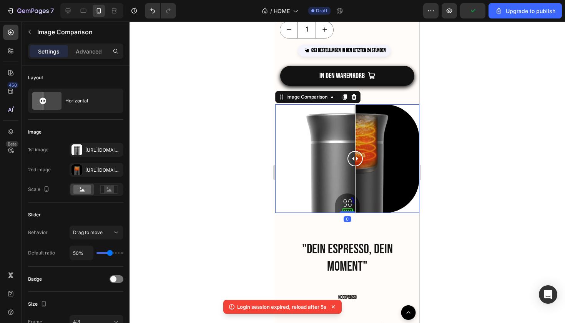
drag, startPoint x: 291, startPoint y: 166, endPoint x: 375, endPoint y: 171, distance: 83.6
click at [363, 171] on div at bounding box center [355, 158] width 15 height 108
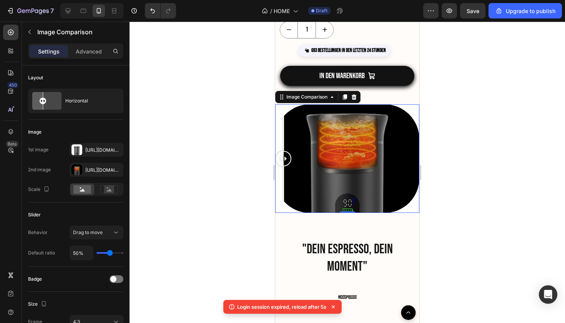
drag, startPoint x: 373, startPoint y: 156, endPoint x: 264, endPoint y: 162, distance: 109.0
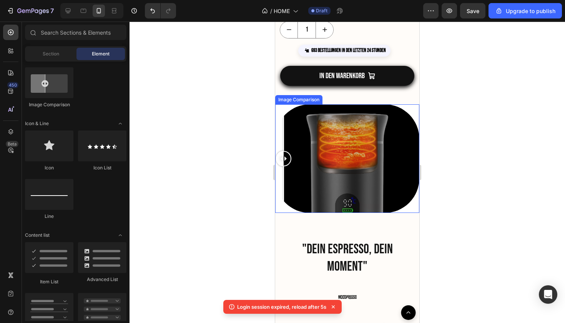
click at [308, 169] on div at bounding box center [347, 158] width 144 height 108
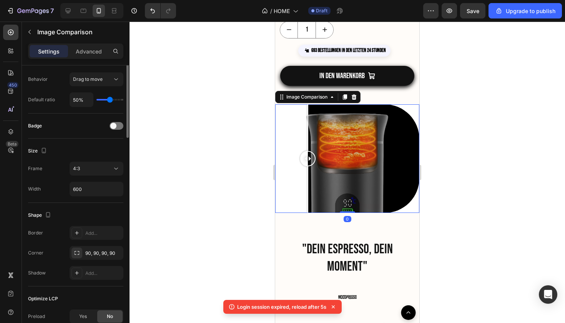
scroll to position [166, 0]
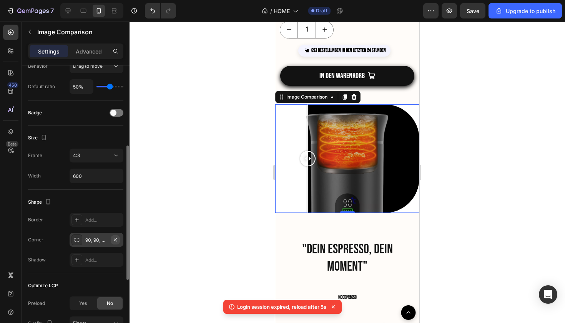
click at [115, 243] on button "button" at bounding box center [115, 239] width 9 height 9
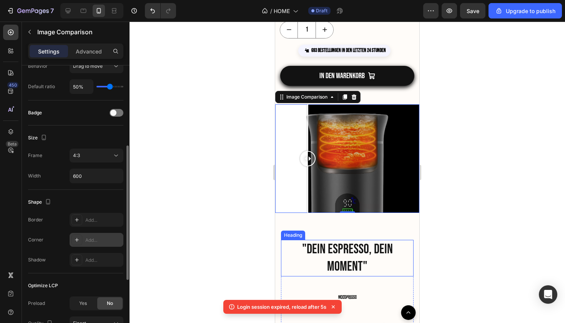
click at [410, 249] on div ""DEIN ESPRESSO, DEIN MOMENT"" at bounding box center [347, 258] width 133 height 37
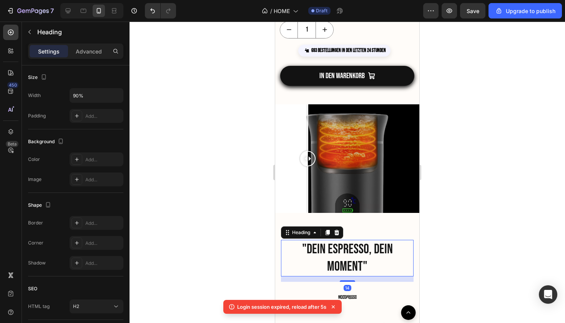
scroll to position [0, 0]
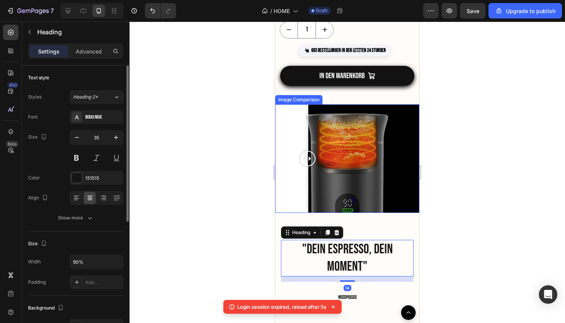
click at [407, 138] on div at bounding box center [347, 158] width 144 height 108
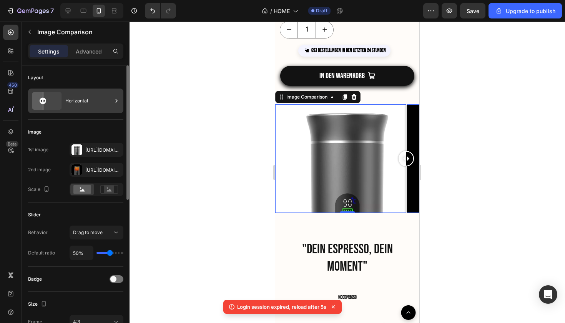
click at [69, 103] on div "Horizontal" at bounding box center [88, 101] width 47 height 18
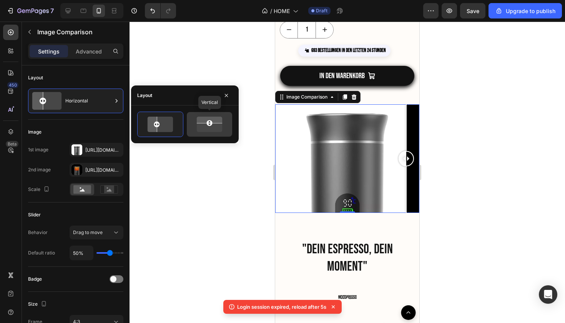
click at [204, 130] on icon at bounding box center [209, 124] width 31 height 18
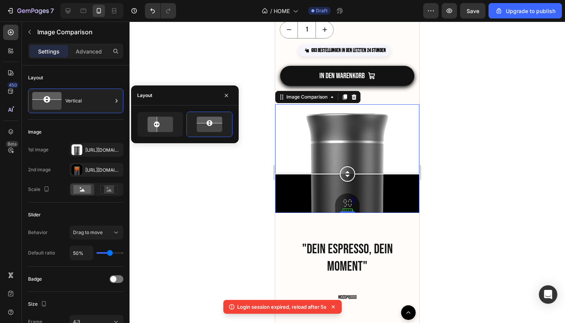
drag, startPoint x: 347, startPoint y: 160, endPoint x: 368, endPoint y: 157, distance: 20.7
click at [368, 166] on div at bounding box center [347, 173] width 144 height 15
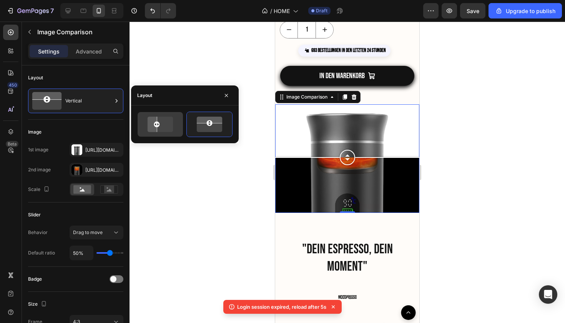
click at [167, 129] on icon at bounding box center [160, 124] width 31 height 18
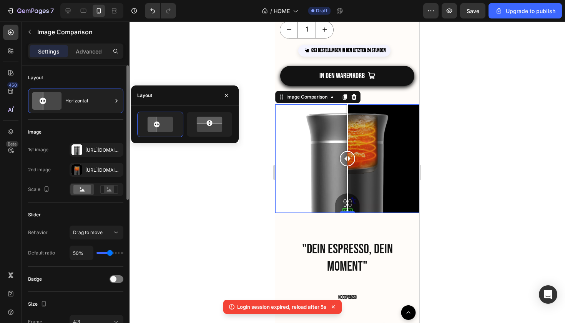
click at [119, 212] on div "Slider" at bounding box center [75, 214] width 95 height 12
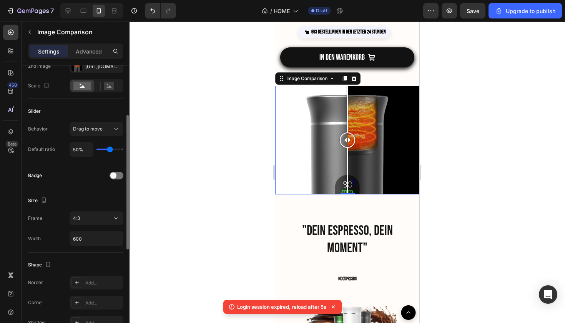
scroll to position [103, 0]
click at [85, 238] on input "600" at bounding box center [96, 239] width 53 height 14
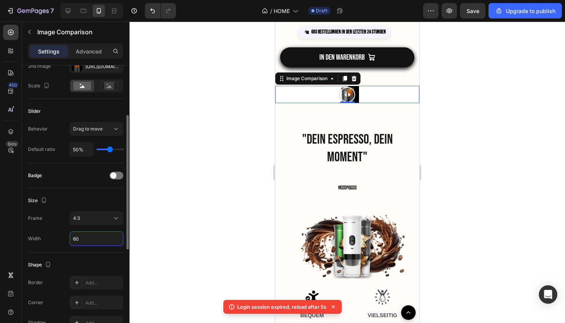
type input "6"
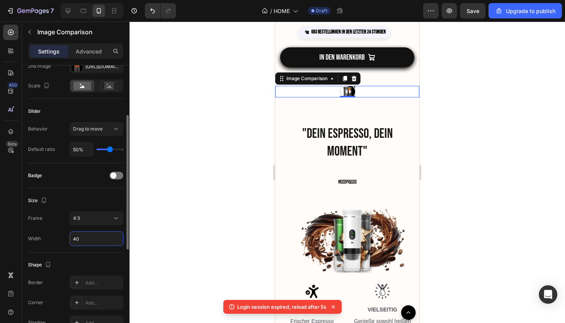
type input "4"
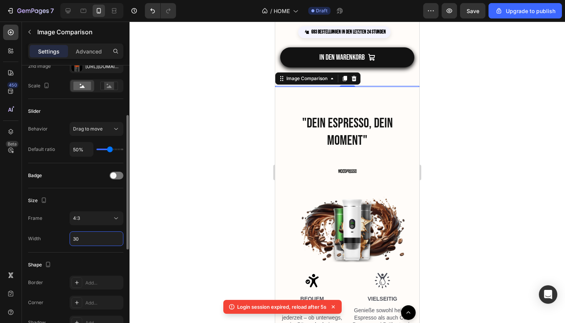
type input "300"
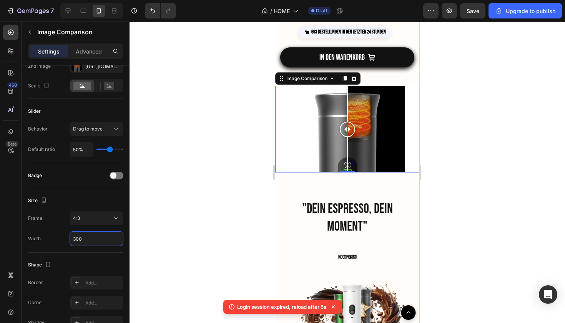
click at [155, 225] on div at bounding box center [348, 172] width 436 height 301
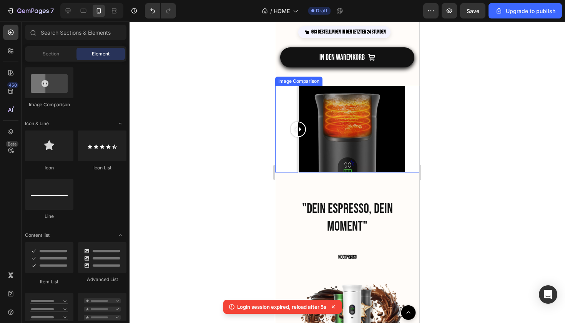
drag, startPoint x: 346, startPoint y: 133, endPoint x: 275, endPoint y: 152, distance: 73.6
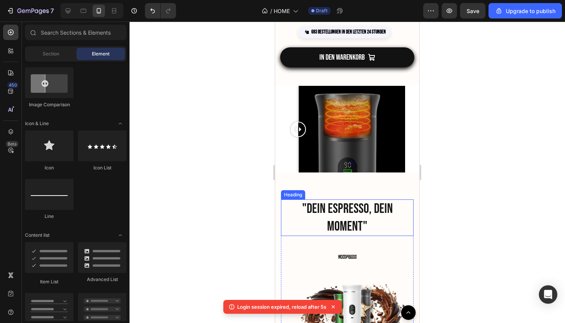
click at [298, 200] on h2 ""DEIN ESPRESSO, DEIN MOMENT"" at bounding box center [348, 217] width 120 height 37
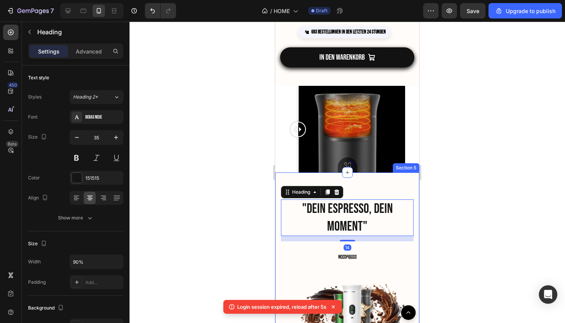
click at [483, 145] on div at bounding box center [348, 172] width 436 height 301
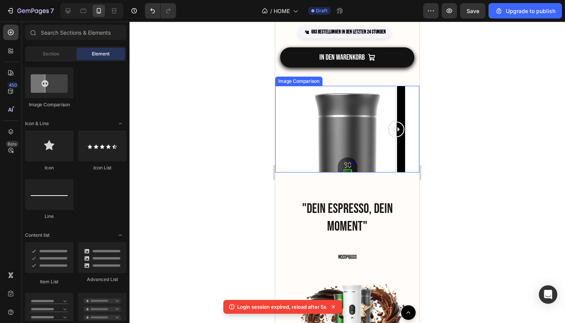
drag, startPoint x: 297, startPoint y: 132, endPoint x: 405, endPoint y: 137, distance: 108.2
click at [405, 137] on div at bounding box center [347, 129] width 115 height 87
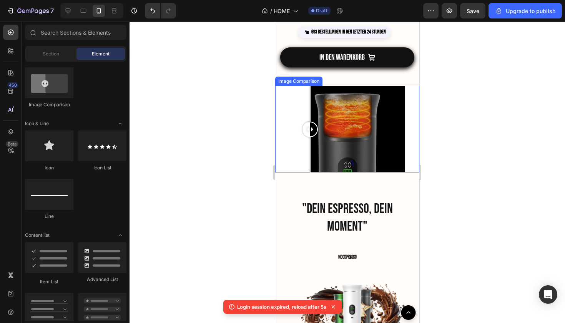
drag, startPoint x: 397, startPoint y: 128, endPoint x: 310, endPoint y: 132, distance: 86.2
click at [310, 132] on div at bounding box center [310, 129] width 15 height 15
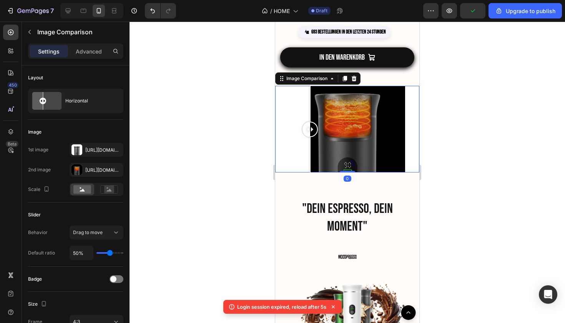
click at [285, 155] on div at bounding box center [347, 129] width 144 height 87
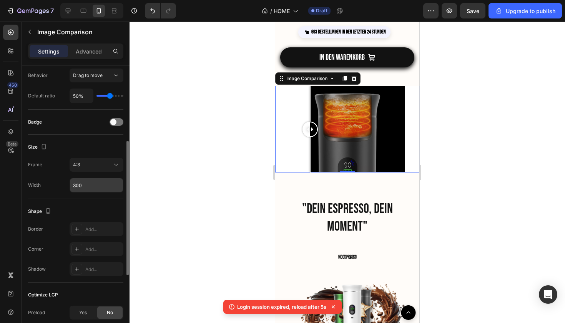
click at [97, 190] on input "300" at bounding box center [96, 185] width 53 height 14
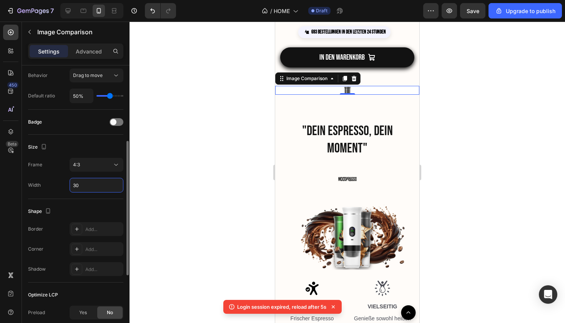
type input "3"
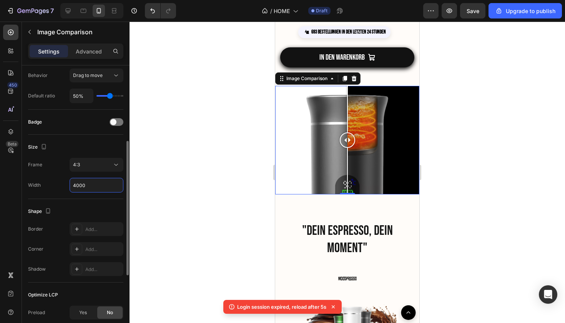
type input "400"
click at [122, 189] on input "400" at bounding box center [96, 185] width 53 height 14
click at [253, 159] on div at bounding box center [348, 172] width 436 height 301
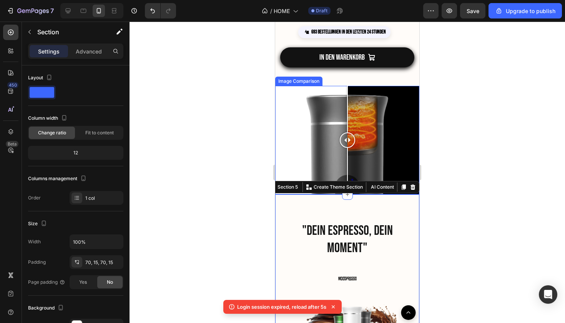
click at [305, 162] on div at bounding box center [347, 140] width 144 height 108
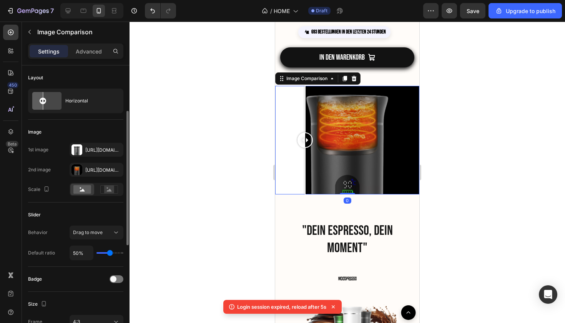
scroll to position [107, 0]
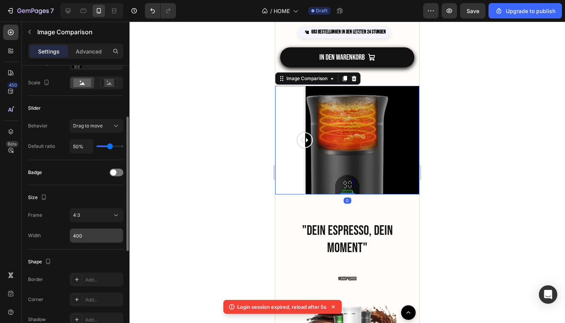
click at [95, 235] on input "400" at bounding box center [96, 235] width 53 height 14
type input "4"
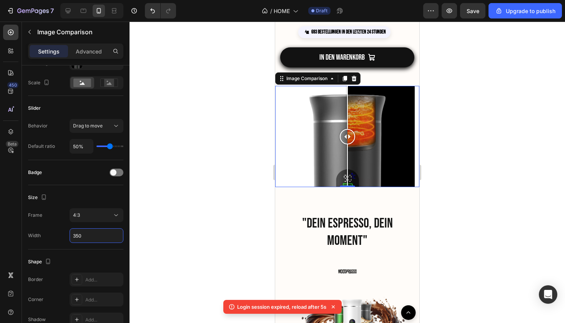
type input "350"
click at [180, 248] on div at bounding box center [348, 172] width 436 height 301
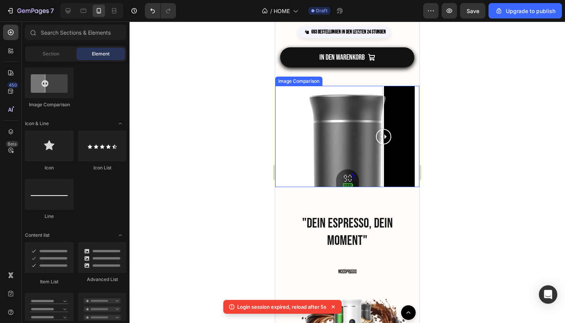
drag, startPoint x: 343, startPoint y: 138, endPoint x: 384, endPoint y: 140, distance: 41.2
click at [384, 141] on div at bounding box center [383, 136] width 15 height 15
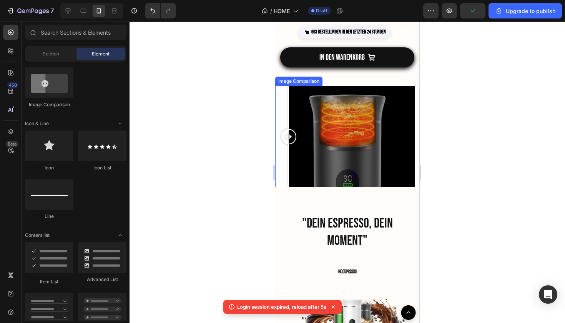
drag, startPoint x: 384, startPoint y: 137, endPoint x: 281, endPoint y: 153, distance: 103.9
click at [281, 153] on div at bounding box center [288, 136] width 15 height 101
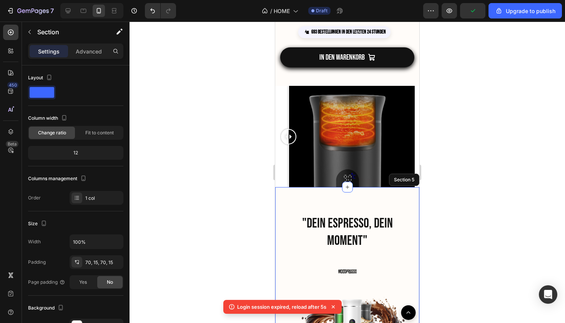
click at [493, 186] on div at bounding box center [348, 172] width 436 height 301
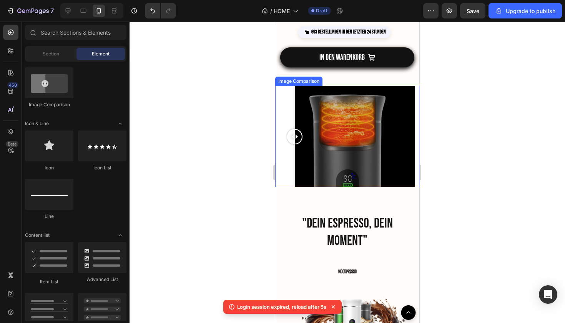
drag, startPoint x: 288, startPoint y: 137, endPoint x: 295, endPoint y: 165, distance: 28.5
click at [295, 165] on div at bounding box center [294, 136] width 15 height 101
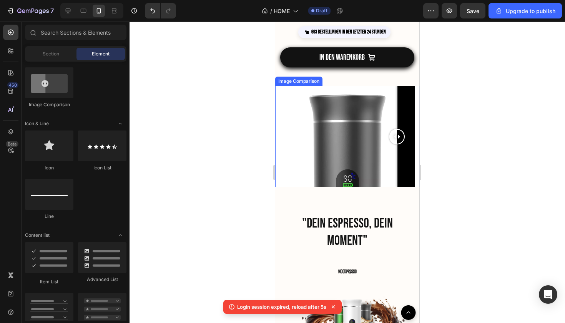
click at [397, 180] on div at bounding box center [347, 136] width 135 height 101
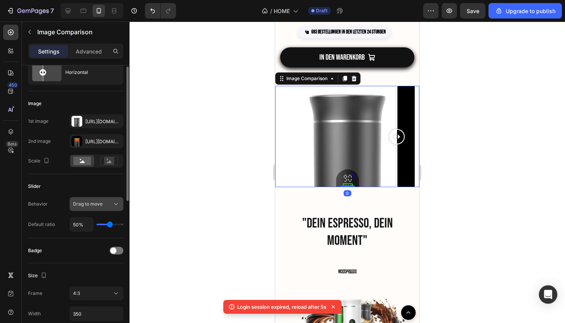
scroll to position [36, 0]
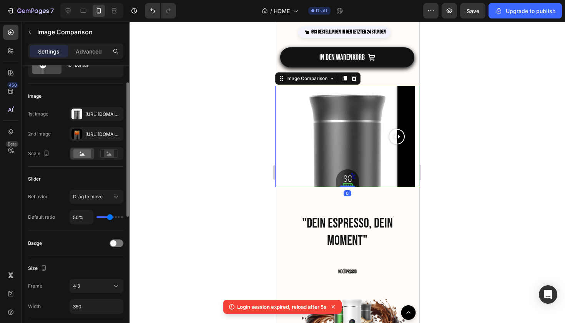
type input "52%"
type input "52"
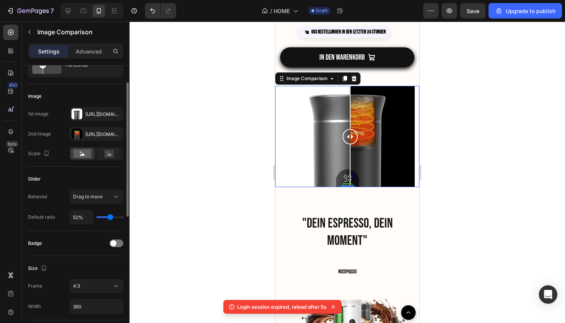
type input "51%"
type input "51"
type input "49%"
type input "49"
type input "45%"
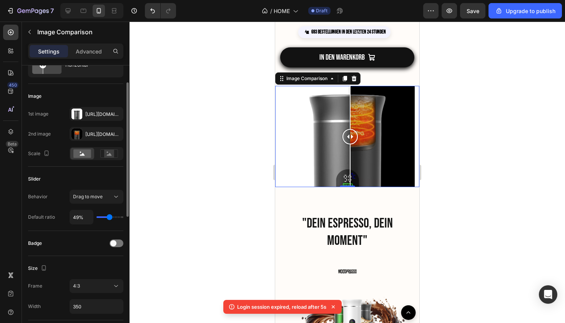
type input "45"
type input "40%"
type input "40"
type input "35%"
type input "35"
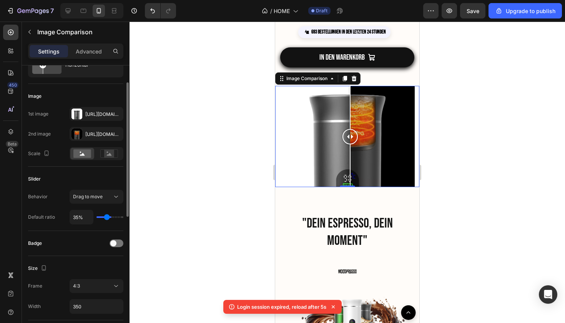
type input "30%"
type input "30"
type input "24%"
type input "24"
type input "19%"
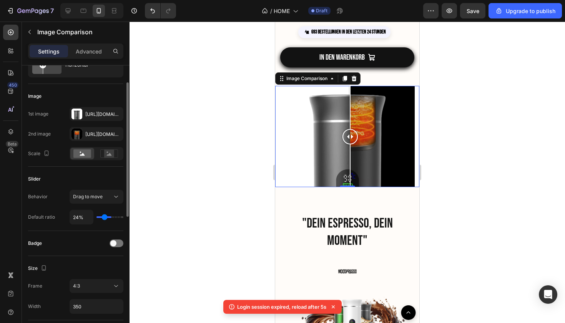
type input "19"
type input "16%"
type input "16"
type input "12%"
type input "12"
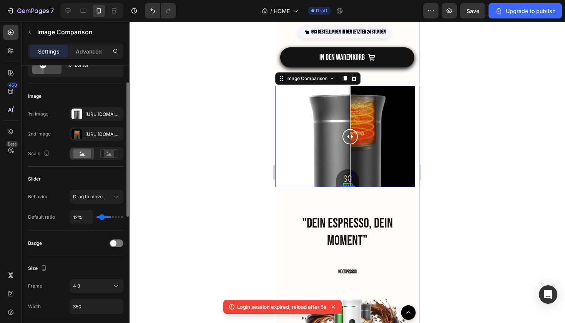
type input "9%"
type input "9"
type input "5%"
type input "5"
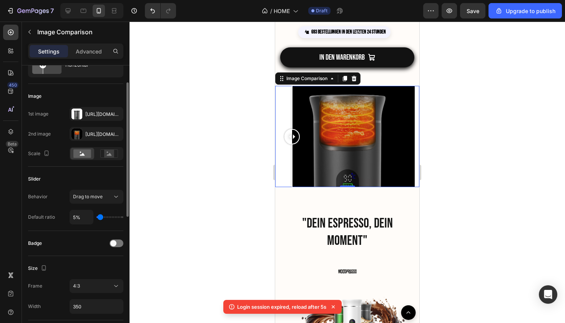
type input "2%"
type input "2"
type input "1%"
type input "1"
type input "4%"
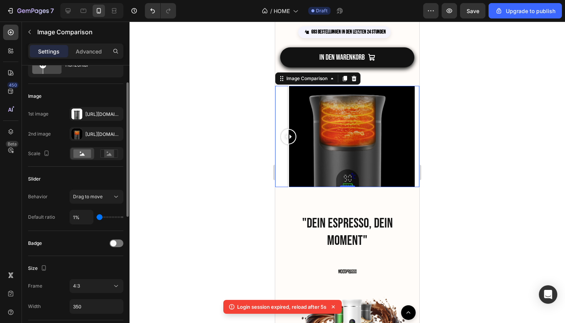
type input "4"
type input "9%"
type input "9"
type input "17%"
type input "17"
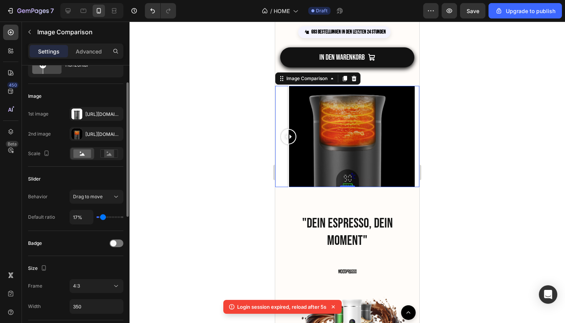
type input "30%"
type input "30"
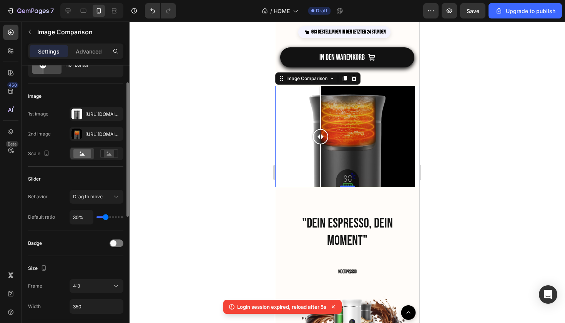
type input "47%"
type input "47"
type input "64%"
type input "64"
type input "82%"
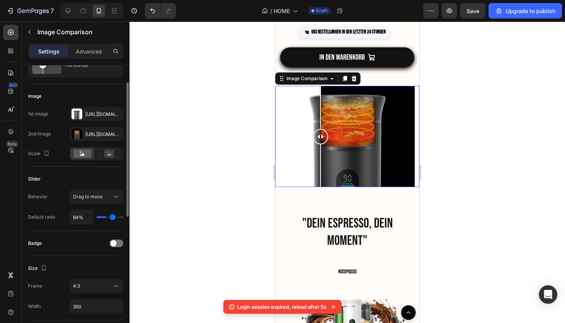
type input "82"
type input "96%"
type input "96"
type input "100%"
type input "100"
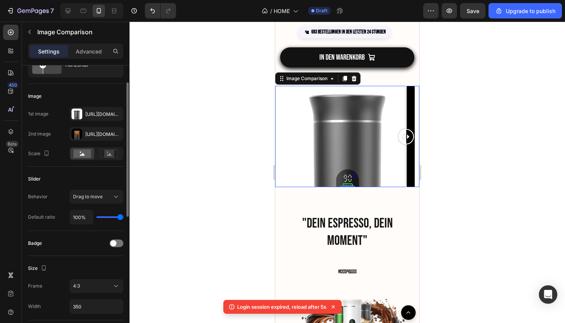
type input "89%"
type input "89"
type input "75%"
type input "75"
type input "64%"
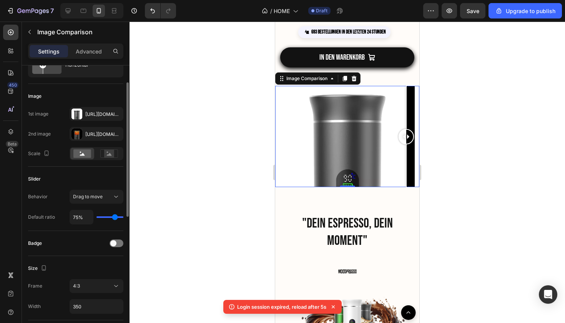
type input "64"
type input "52%"
type input "52"
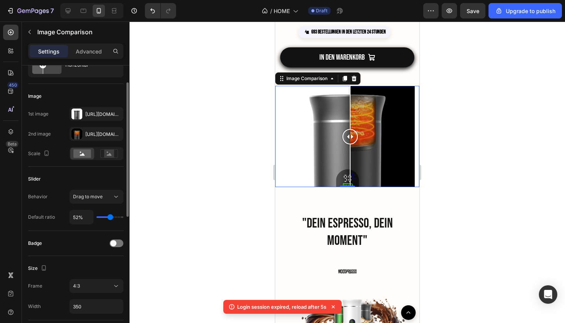
type input "42%"
type input "42"
type input "33%"
type input "33"
type input "19%"
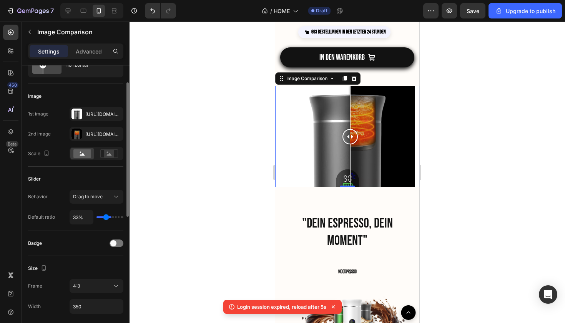
type input "19"
type input "7%"
type input "7"
type input "1%"
type input "1"
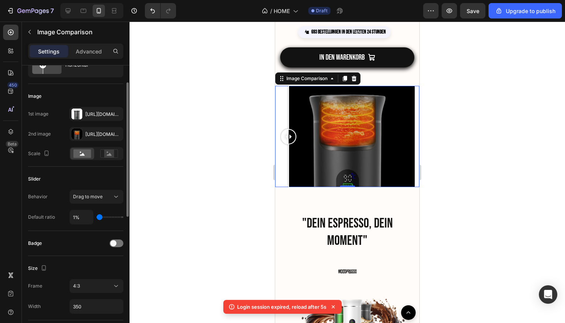
type input "2%"
type input "2"
type input "11%"
type input "11"
type input "16%"
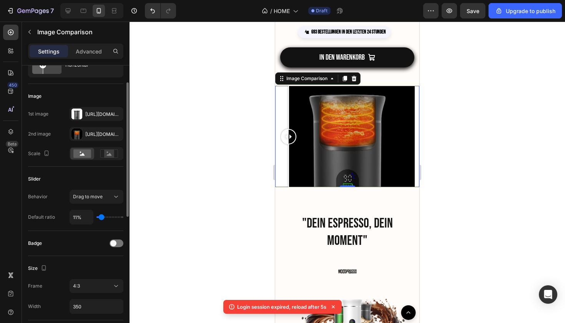
type input "16"
type input "19%"
type input "19"
type input "23%"
type input "23"
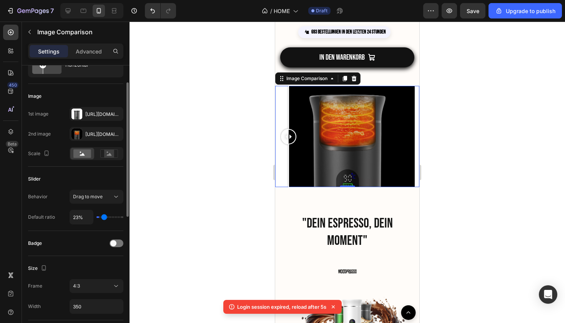
type input "24%"
type input "24"
type input "28%"
type input "28"
type input "30%"
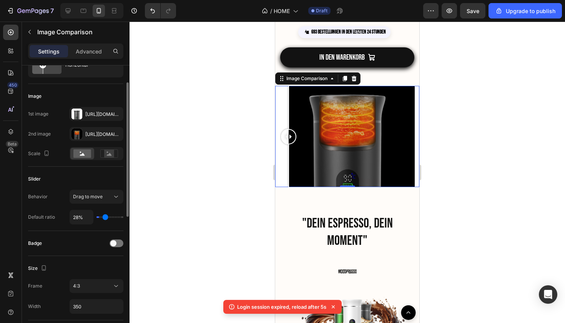
type input "30"
type input "31%"
type input "31"
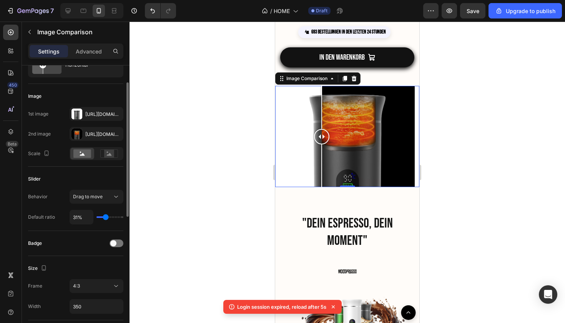
type input "33%"
type input "33"
type input "35%"
type input "35"
type input "38%"
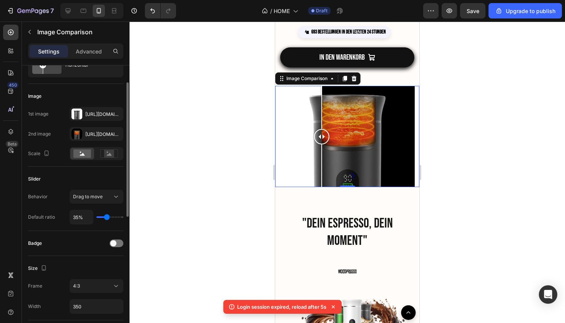
type input "38"
type input "40%"
type input "40"
type input "42%"
type input "42"
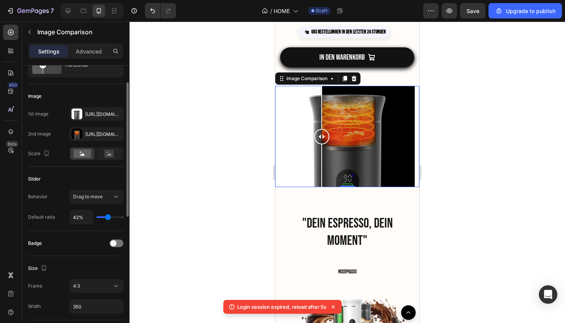
type input "45%"
type input "45"
type input "49%"
type input "49"
type input "52%"
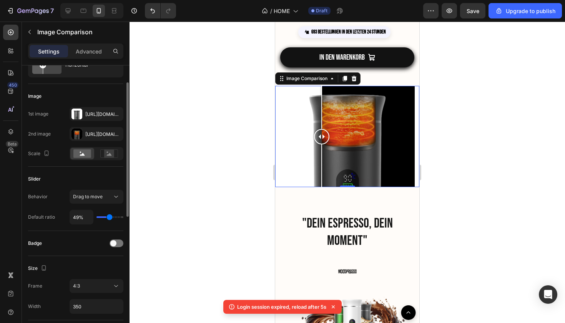
type input "52"
type input "56%"
type input "56"
type input "59%"
type input "59"
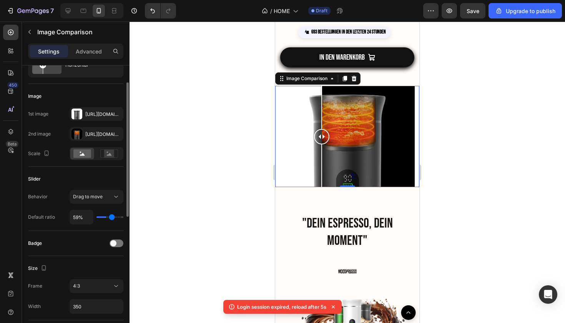
type input "61%"
type input "61"
type input "63%"
type input "63"
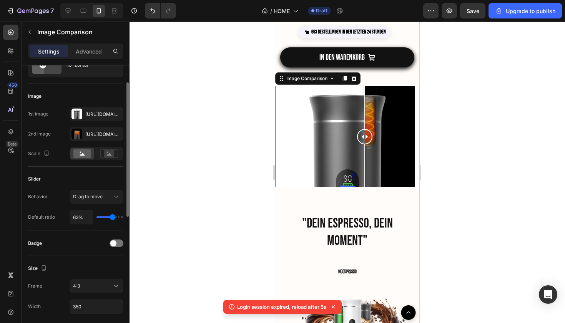
type input "64%"
type input "64"
type input "66%"
type input "66"
type input "68%"
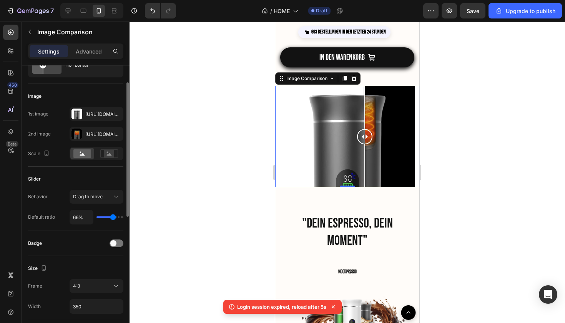
type input "68"
type input "70%"
type input "70"
type input "71%"
type input "71"
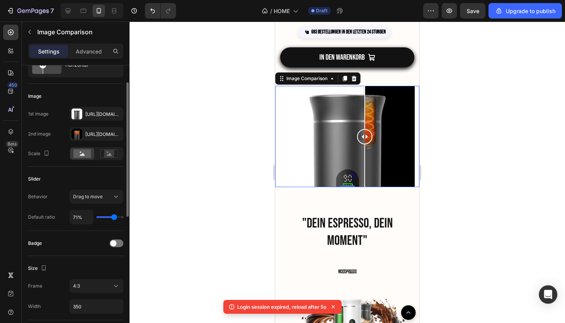
type input "73%"
type input "73"
type input "75%"
type input "75"
type input "77%"
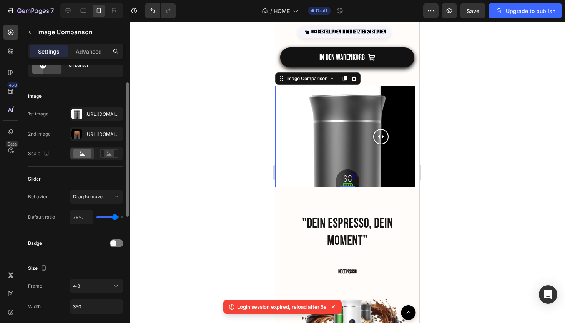
type input "77"
type input "78%"
type input "78"
type input "80%"
type input "80"
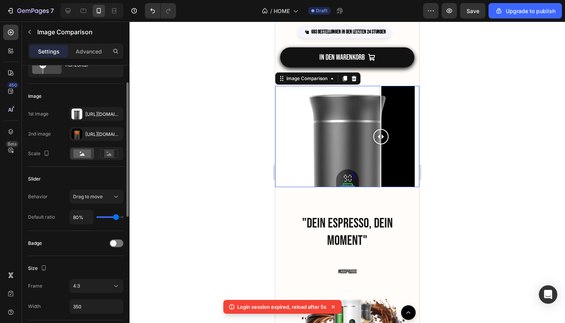
type input "82%"
type input "82"
type input "84%"
type input "84"
type input "85%"
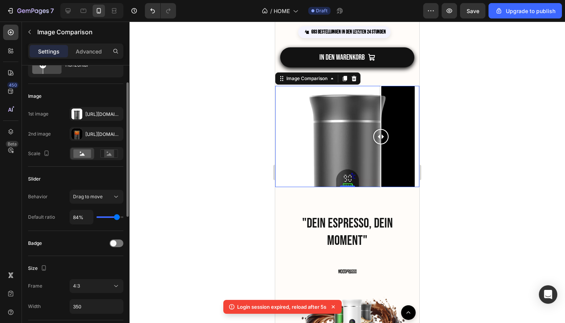
type input "85"
type input "87%"
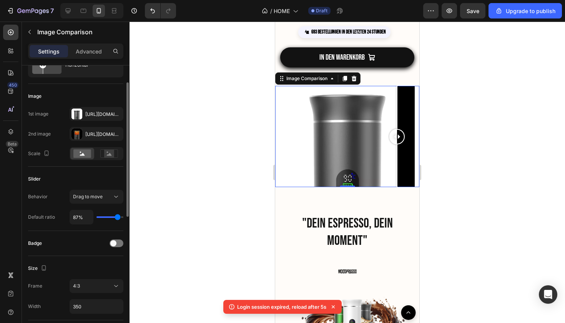
drag, startPoint x: 110, startPoint y: 215, endPoint x: 117, endPoint y: 223, distance: 11.4
type input "87"
click at [117, 223] on div "87%" at bounding box center [97, 217] width 54 height 15
click at [115, 246] on span at bounding box center [113, 243] width 6 height 6
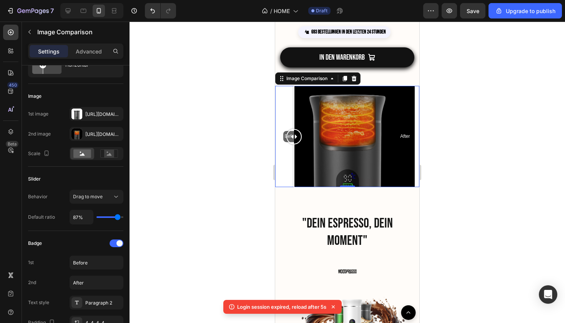
drag, startPoint x: 399, startPoint y: 140, endPoint x: 302, endPoint y: 151, distance: 97.6
click at [302, 151] on div at bounding box center [294, 136] width 15 height 101
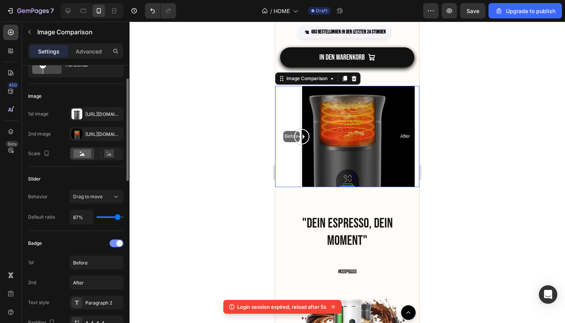
click at [117, 241] on span at bounding box center [120, 243] width 6 height 6
